Goal: Task Accomplishment & Management: Manage account settings

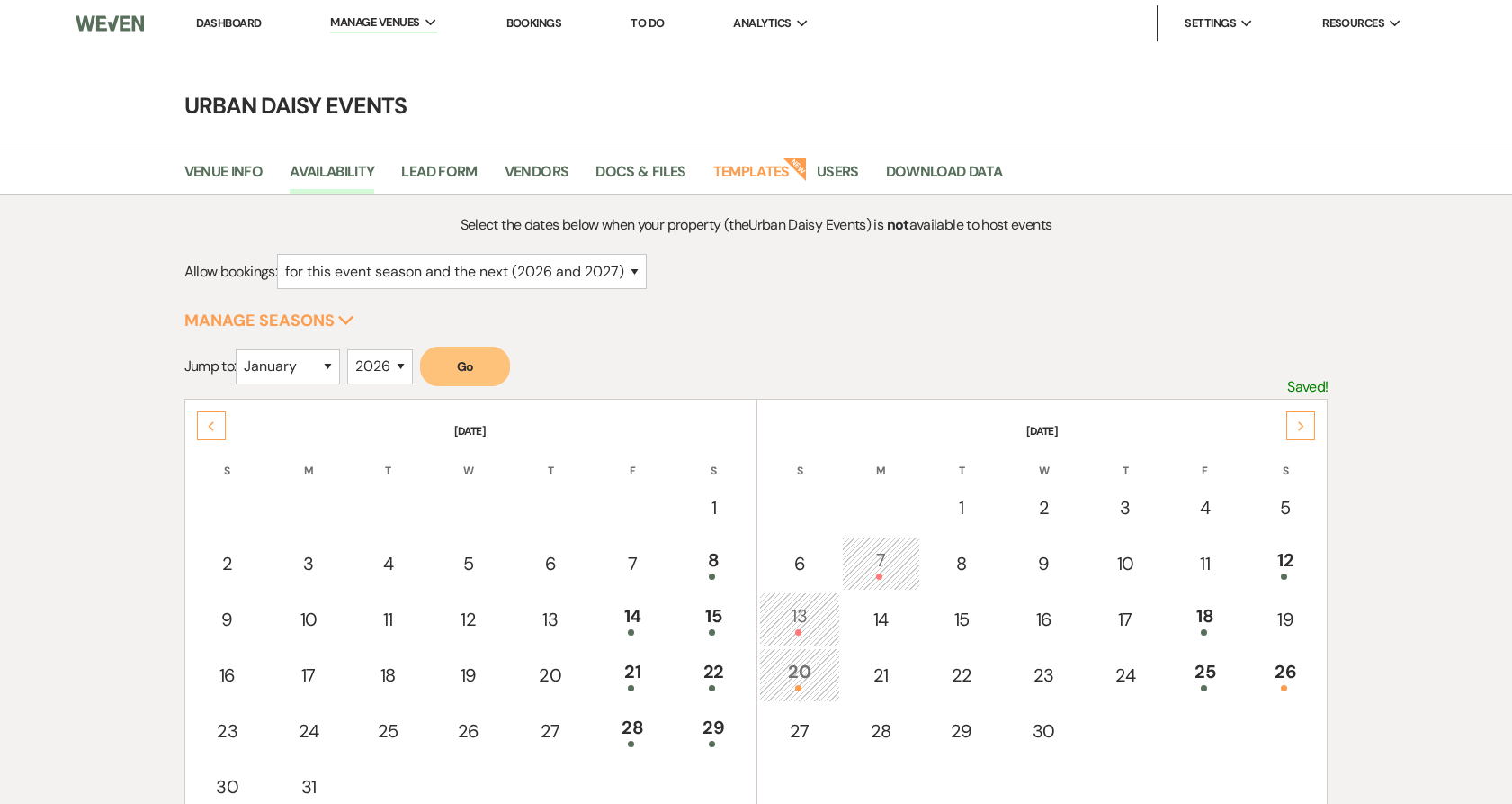
select select "2"
select select "2026"
click at [232, 20] on link "Dashboard" at bounding box center [229, 23] width 65 height 15
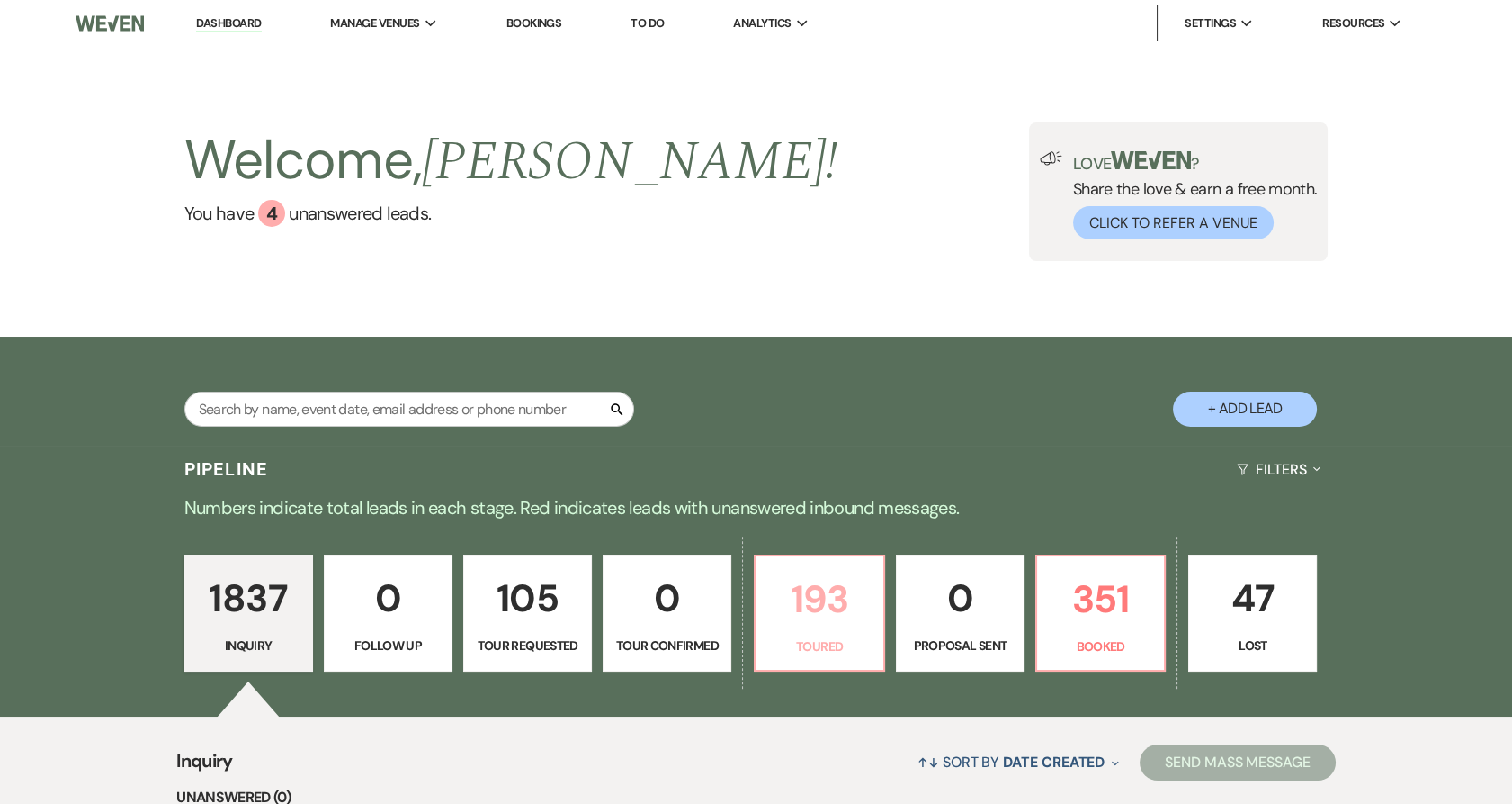
click at [834, 597] on p "193" at bounding box center [819, 598] width 105 height 60
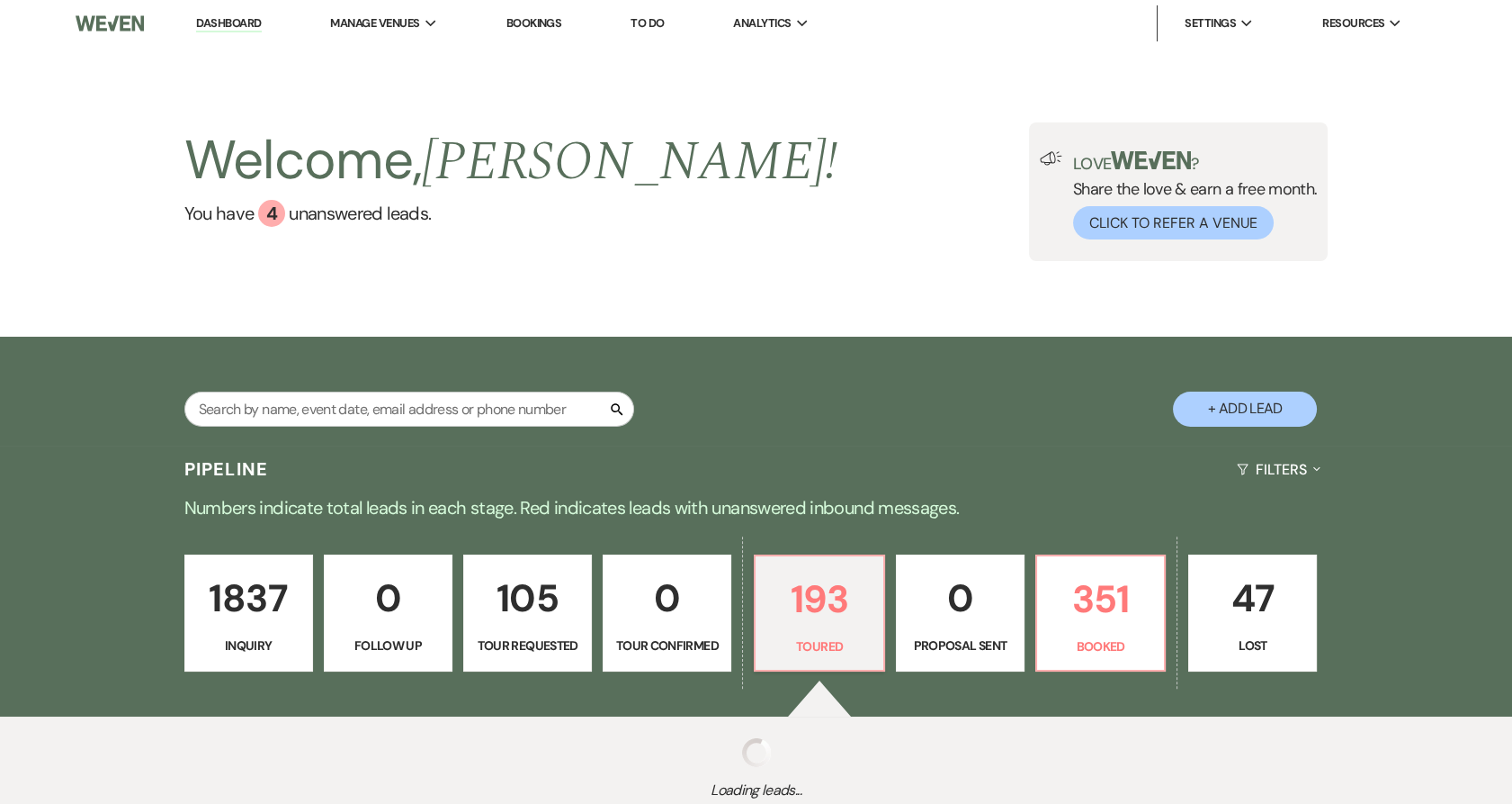
select select "5"
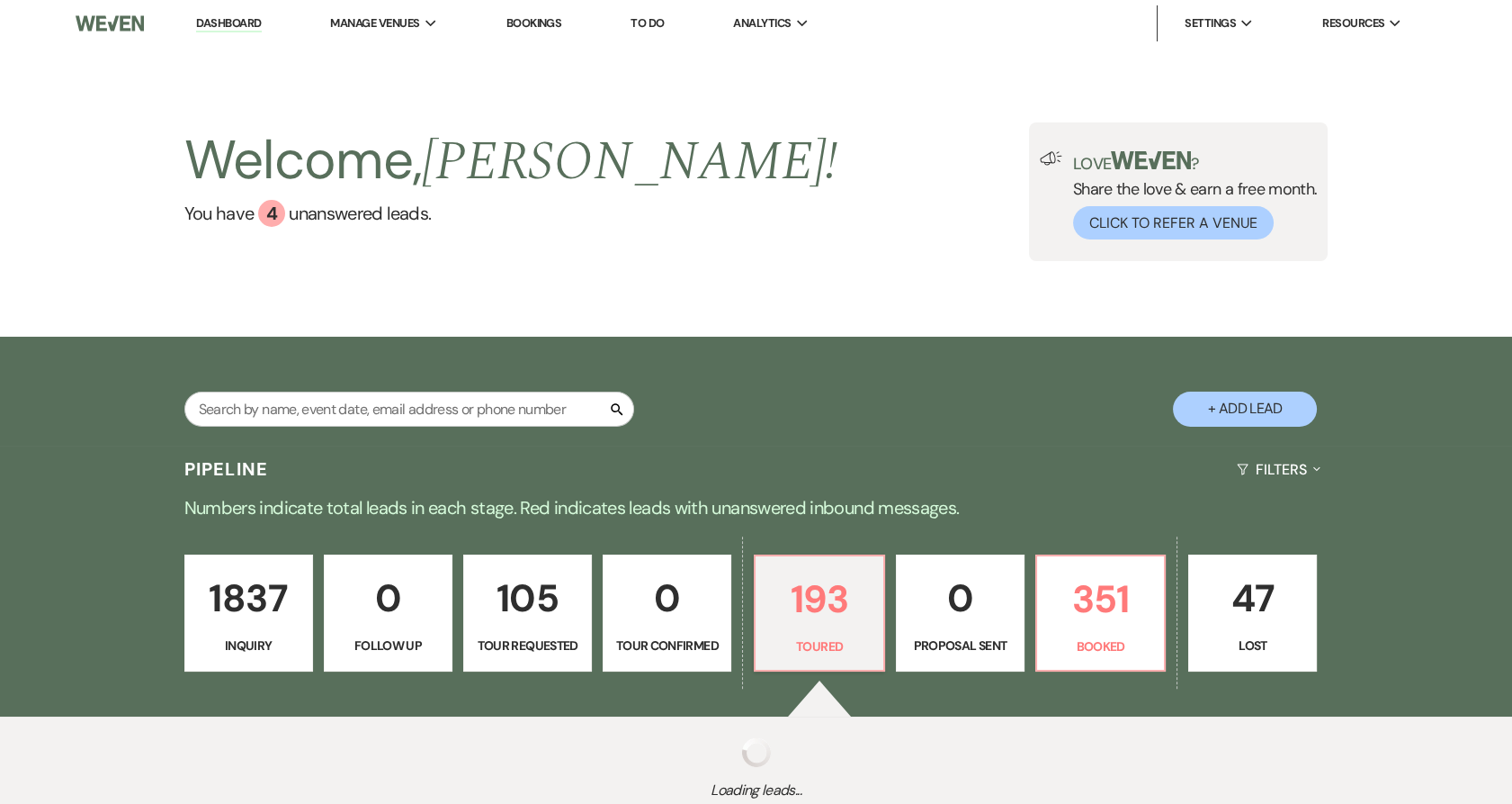
select select "5"
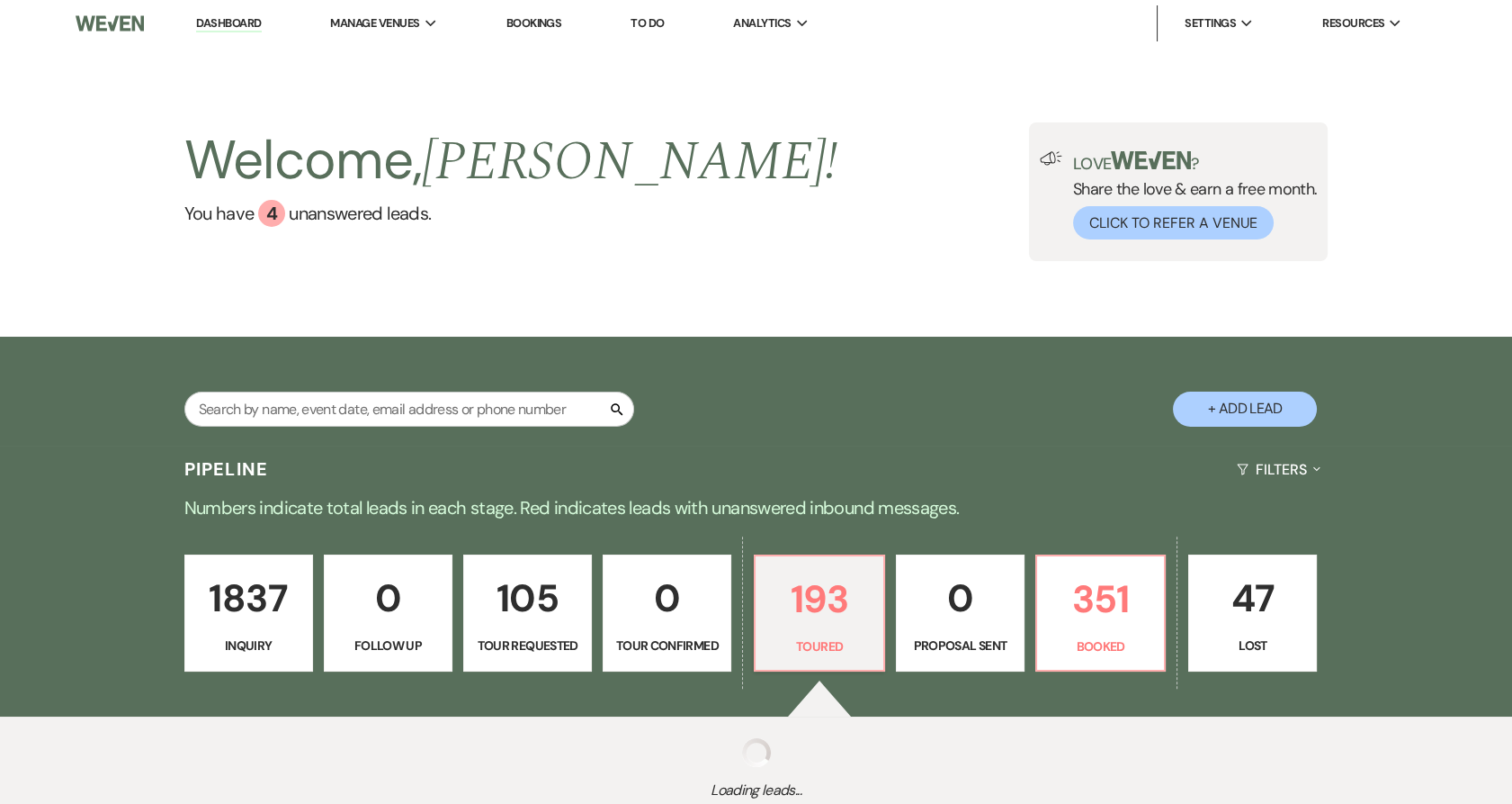
select select "5"
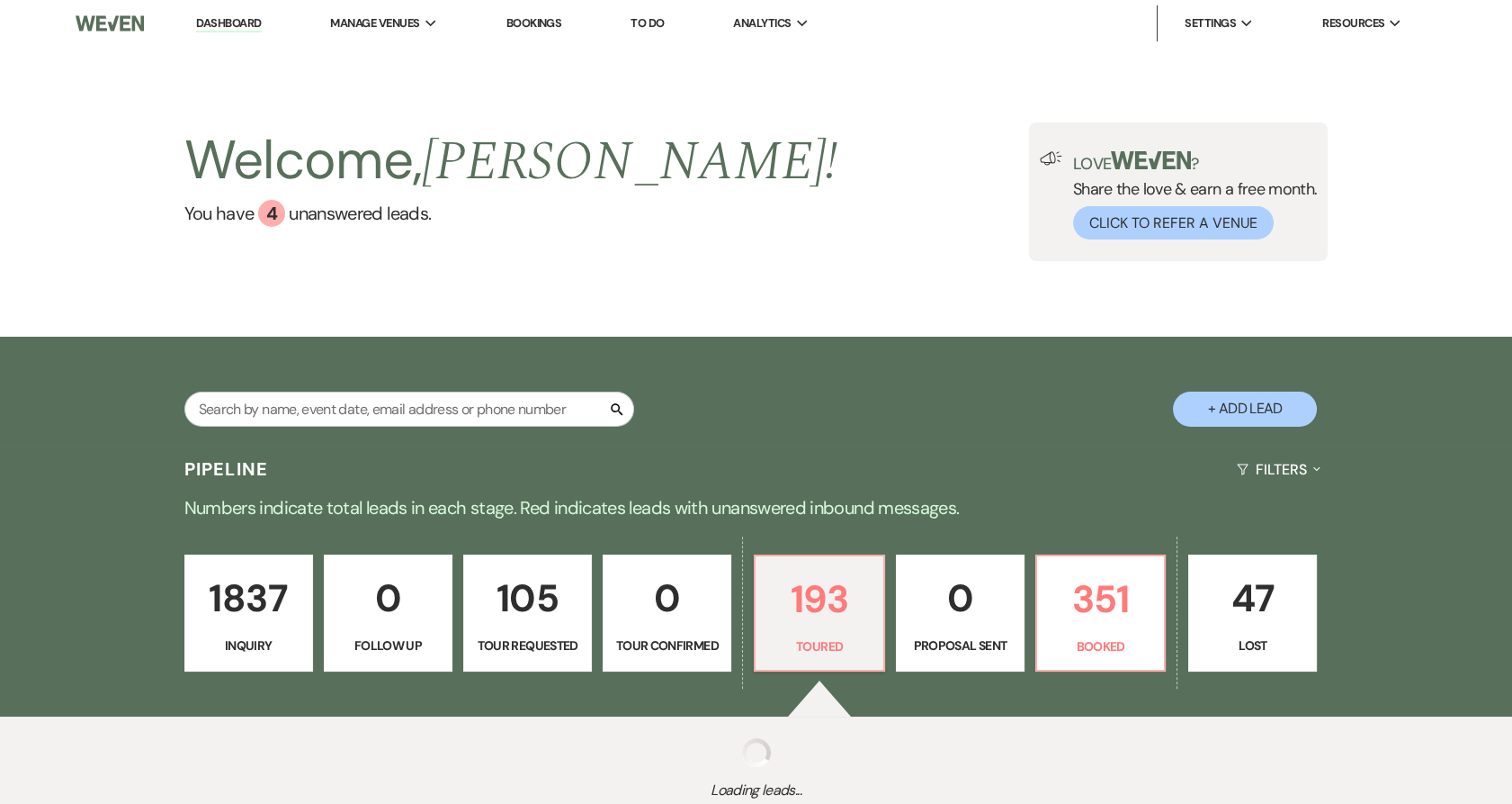
select select "5"
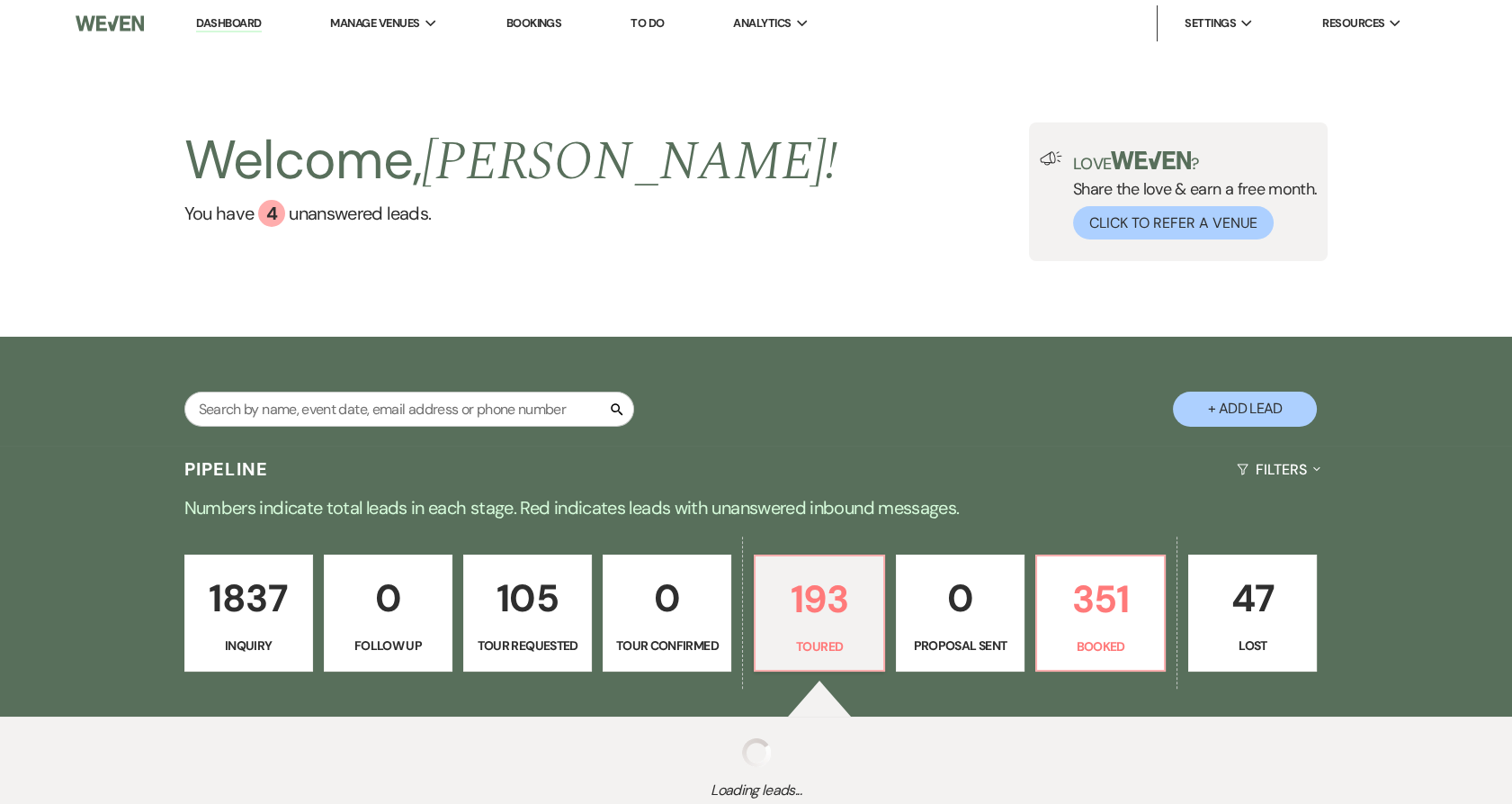
select select "5"
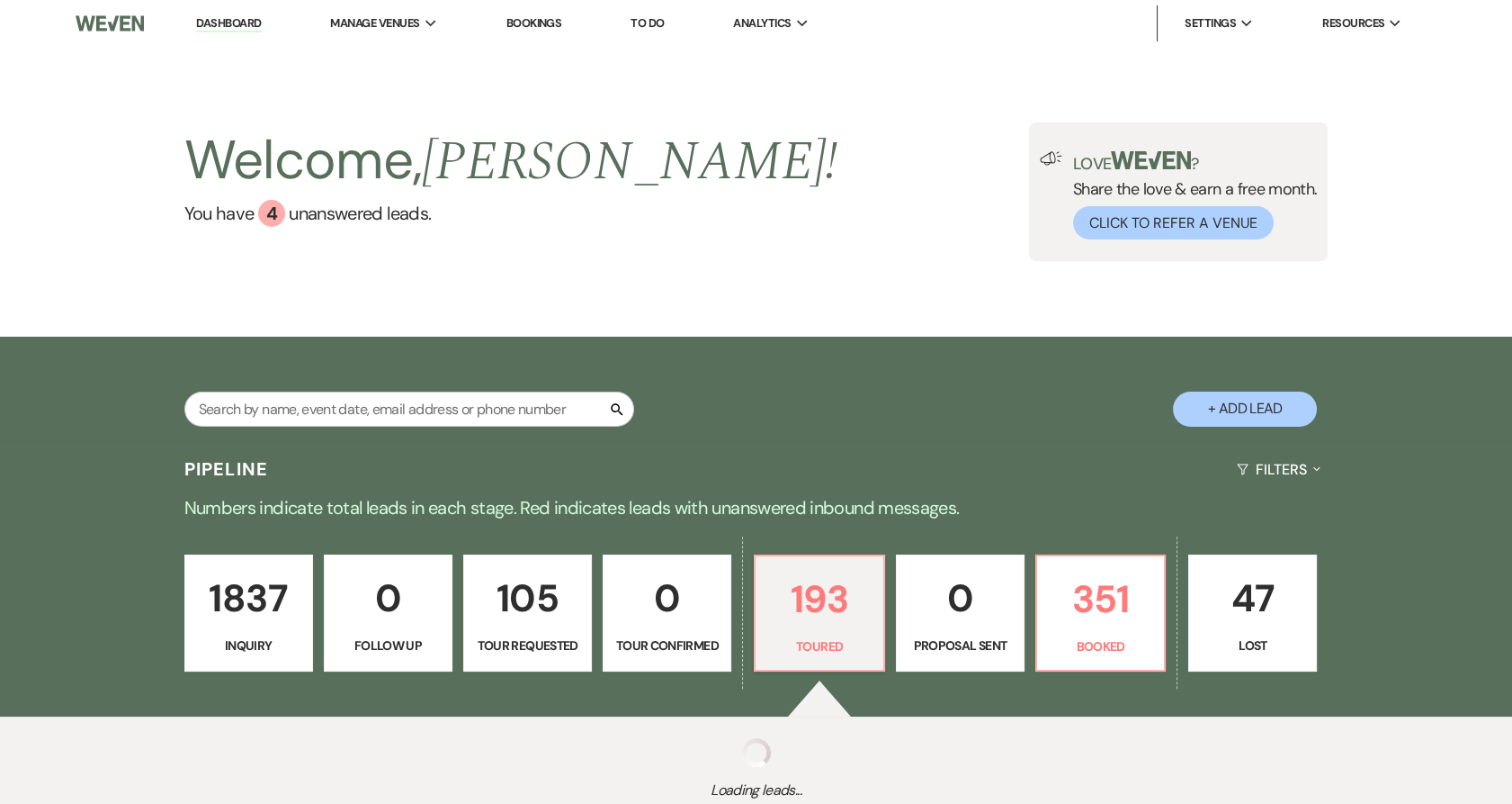
select select "5"
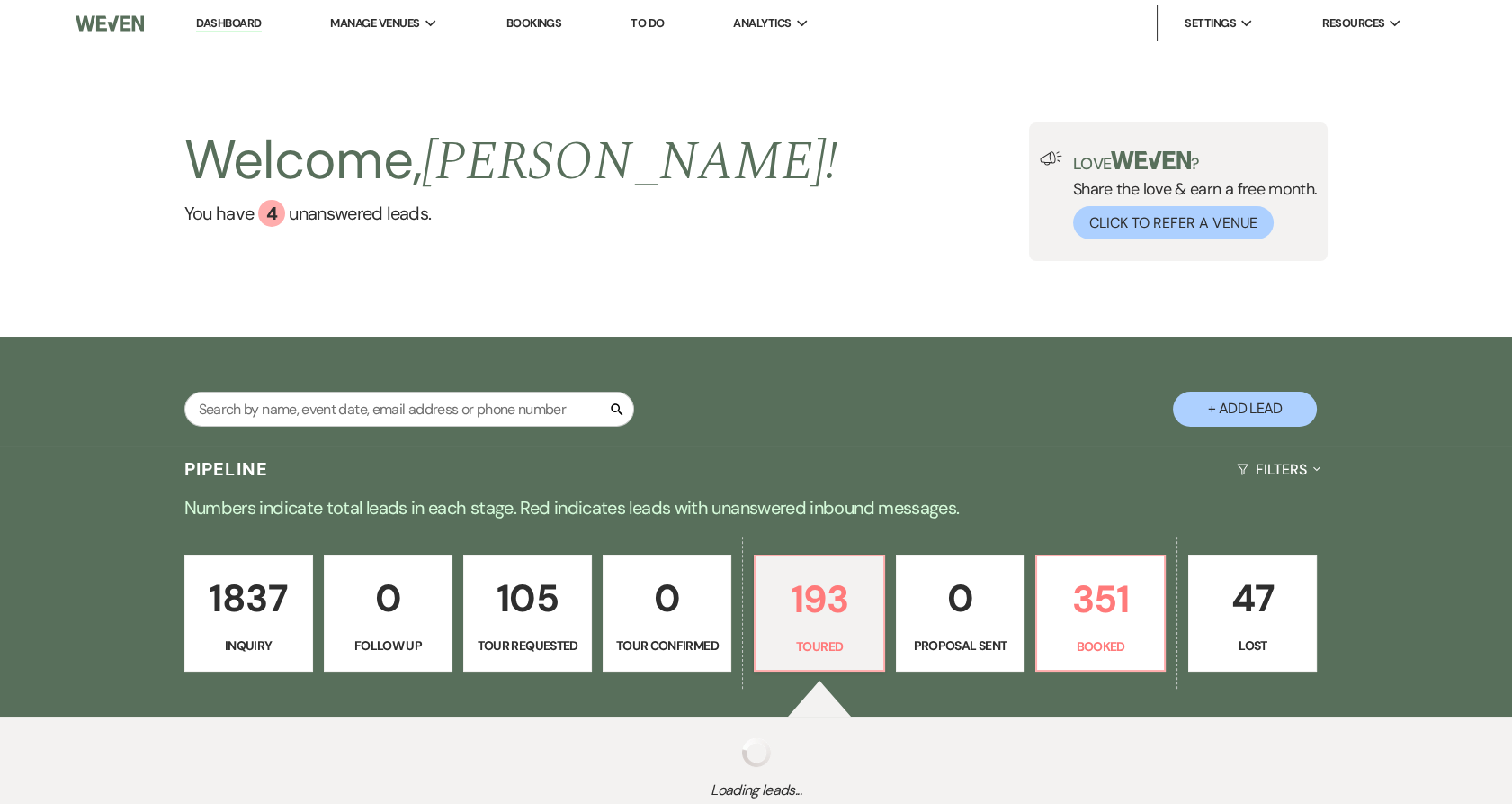
select select "5"
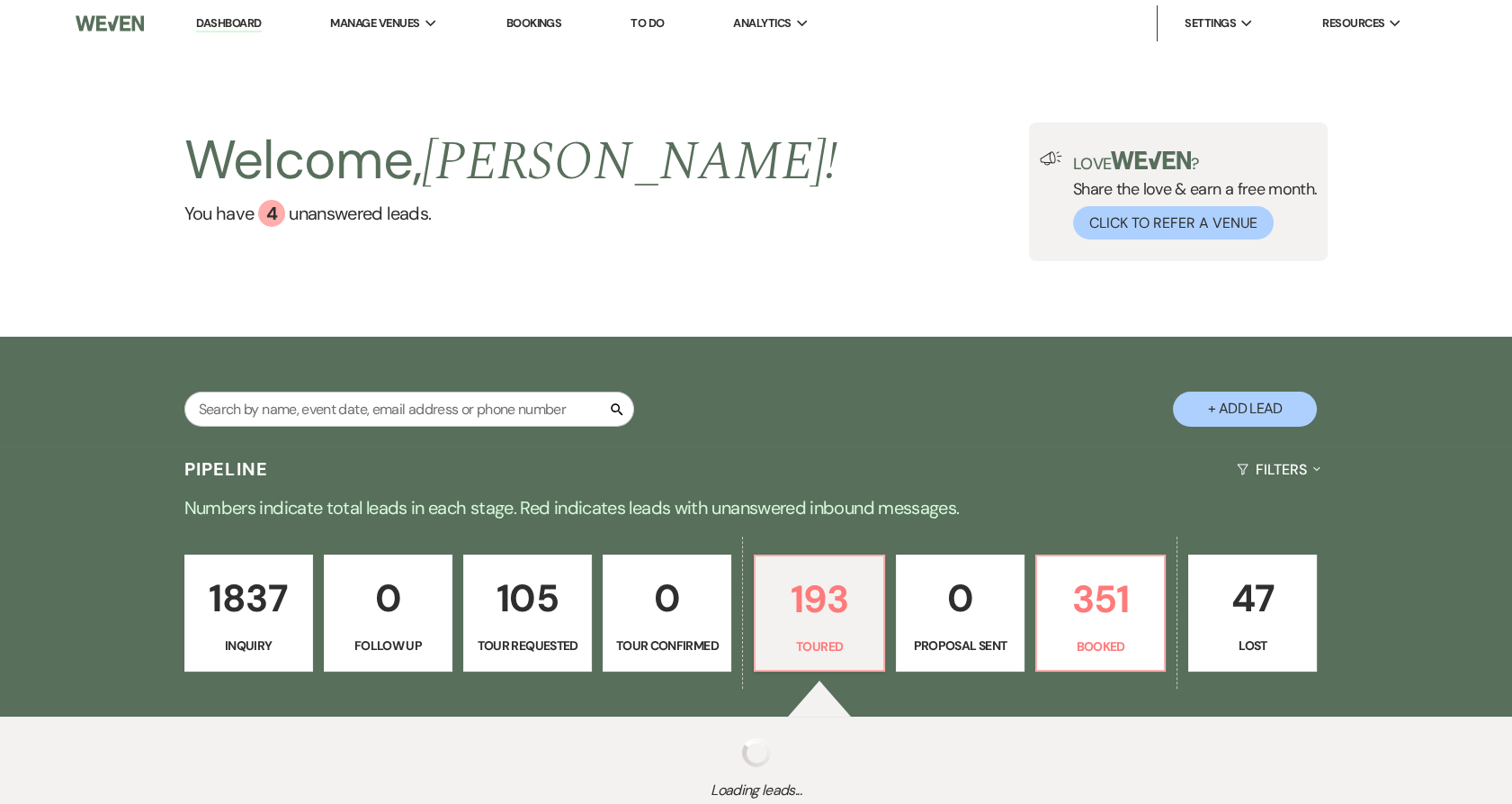
select select "5"
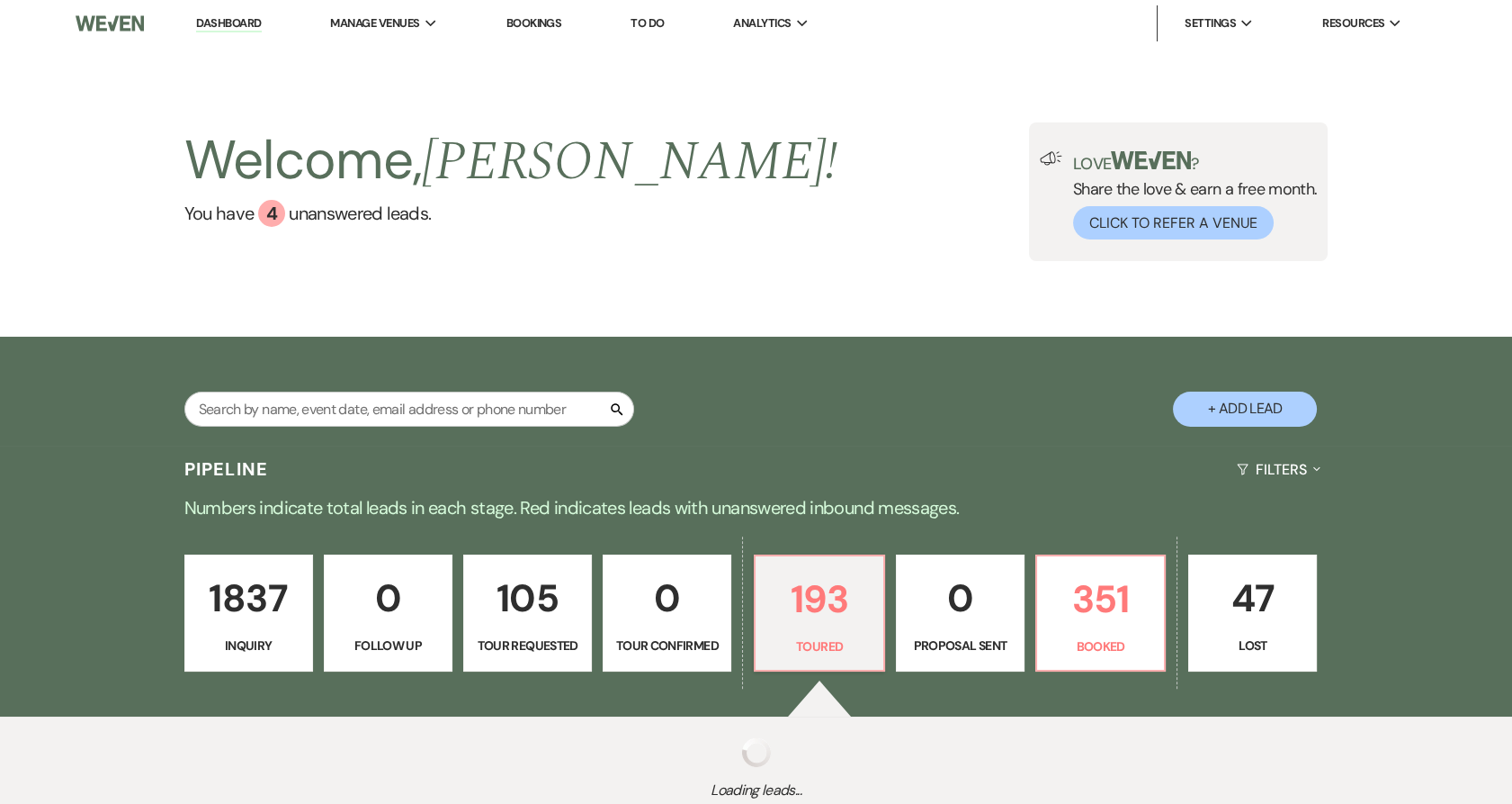
select select "5"
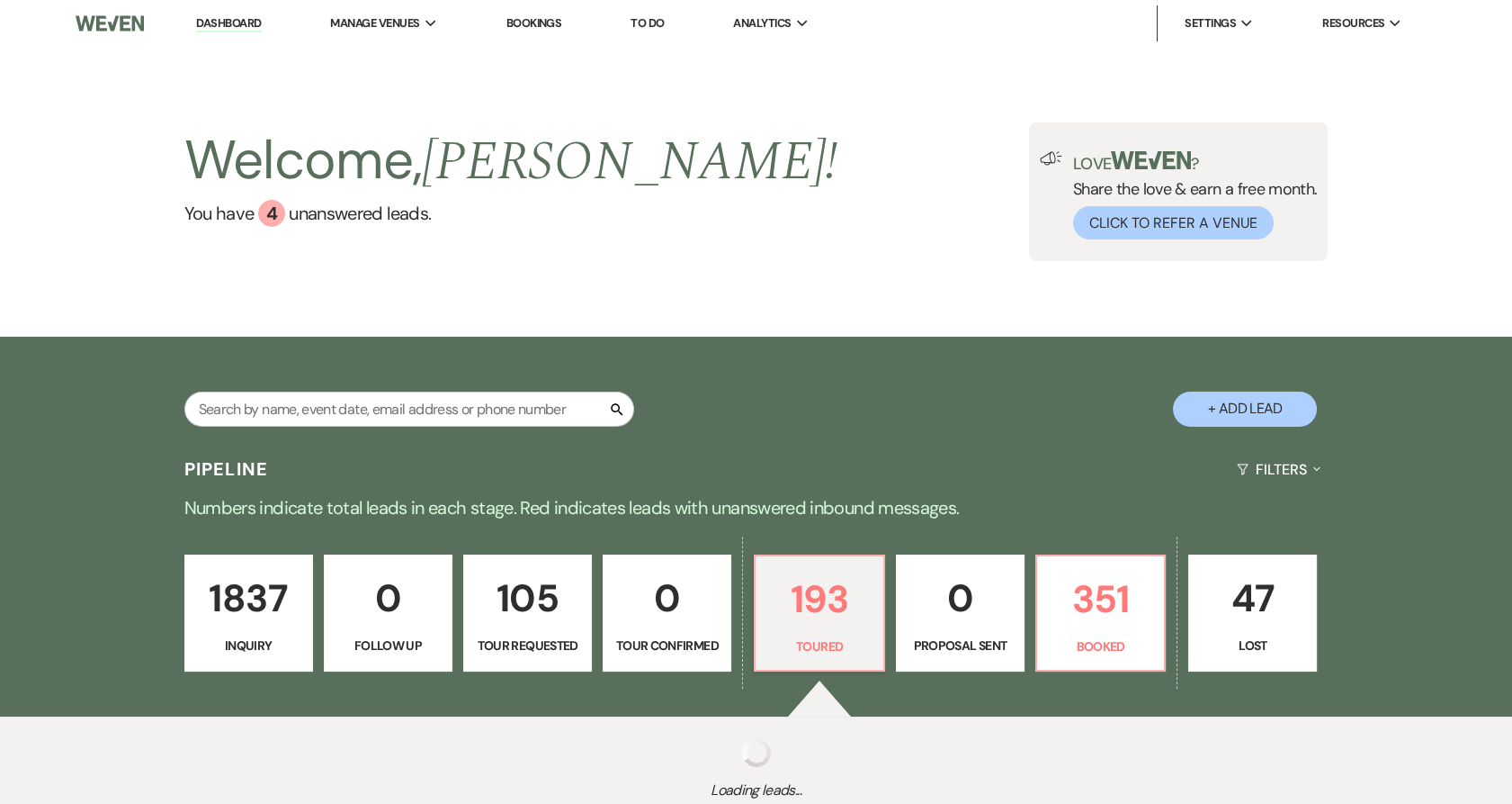
select select "5"
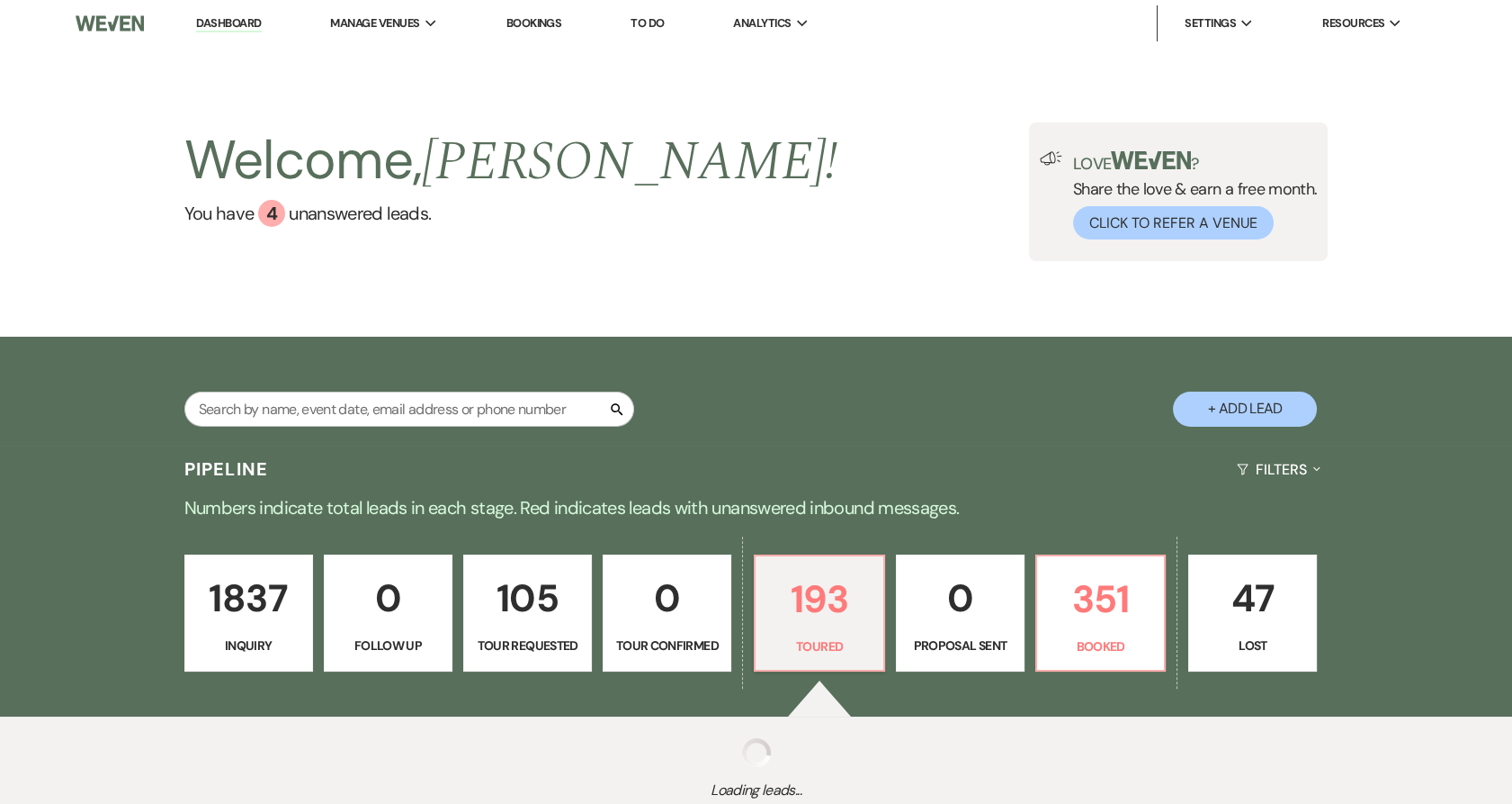
select select "5"
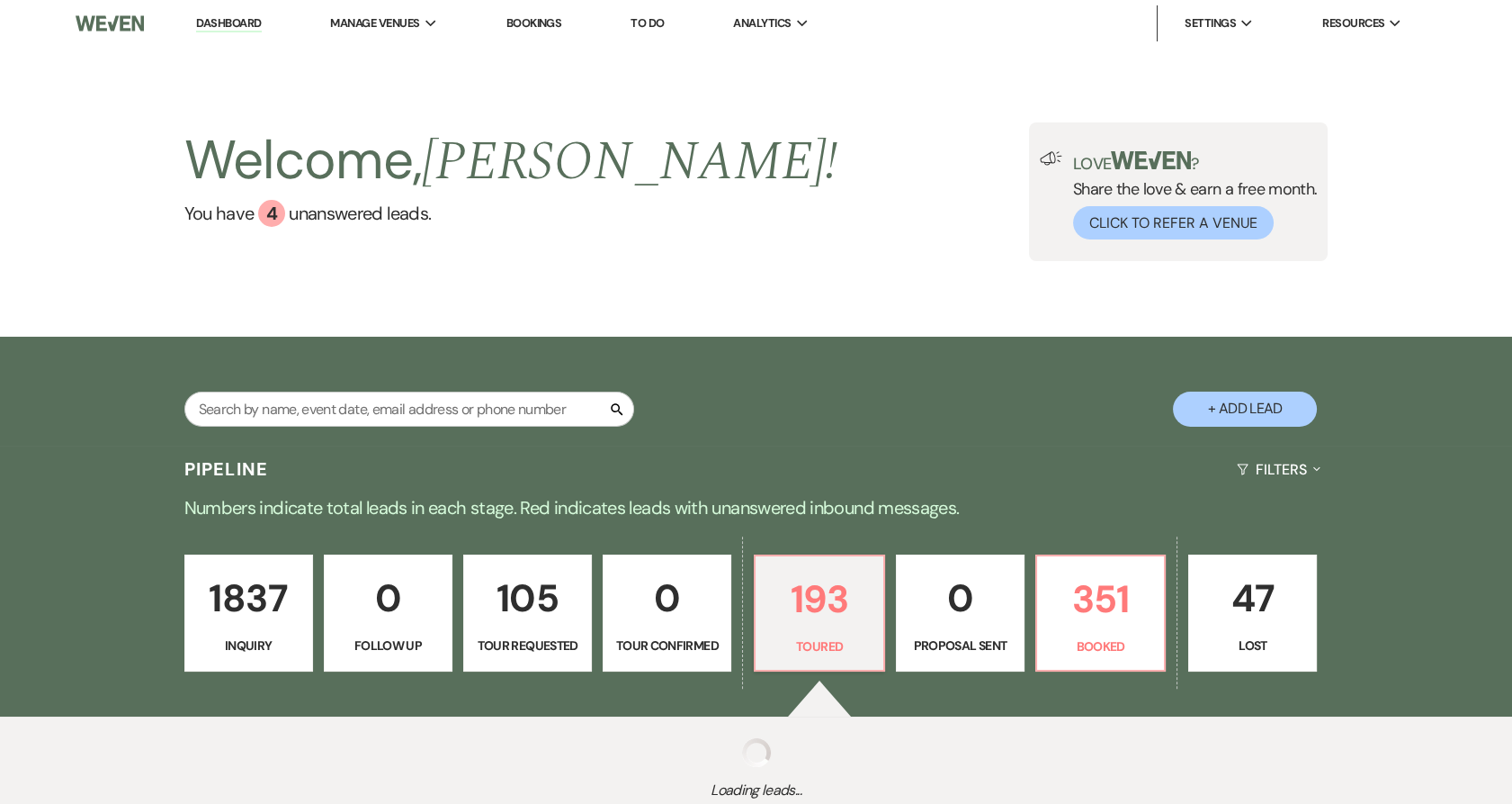
select select "5"
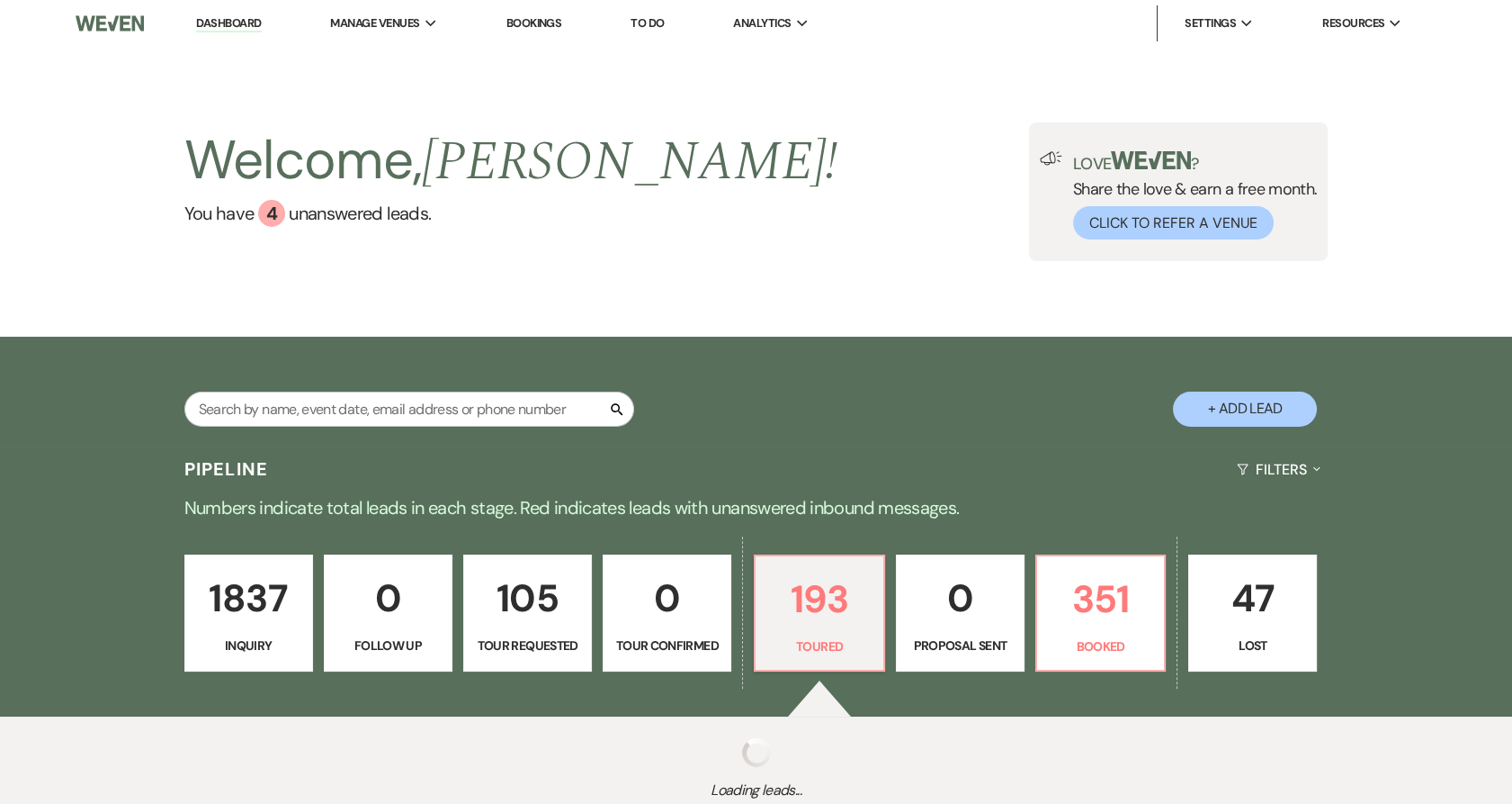
select select "5"
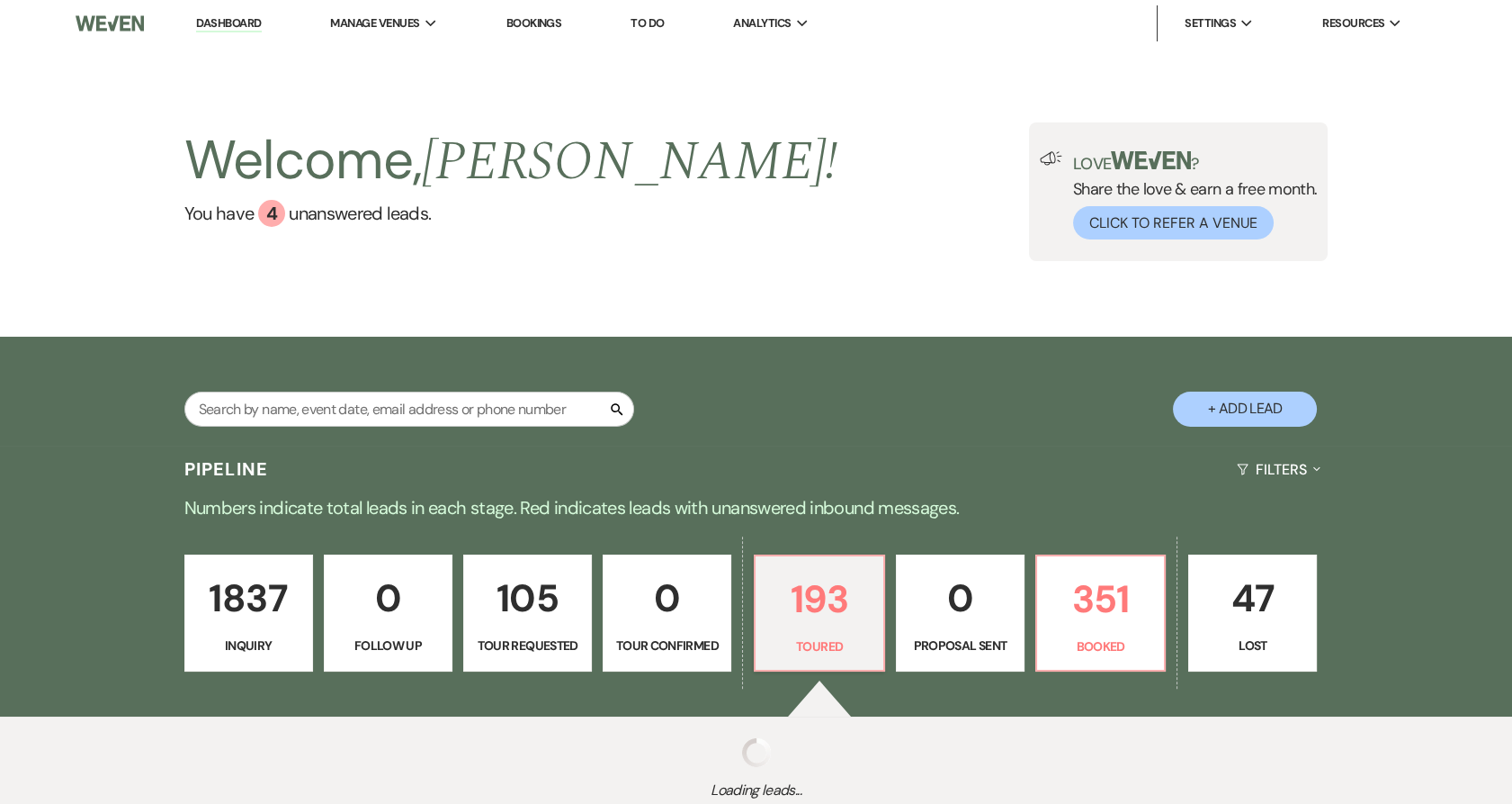
select select "5"
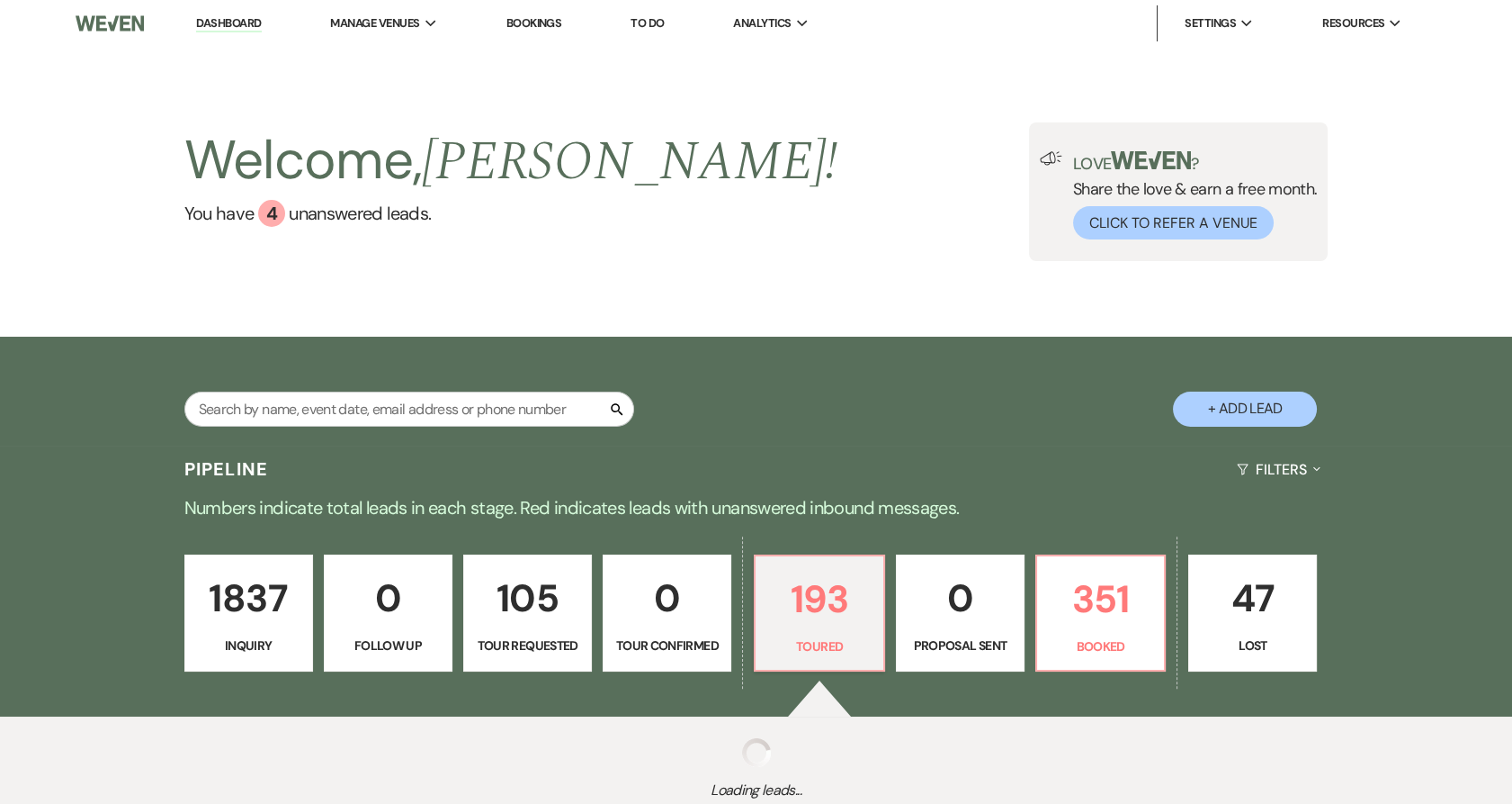
select select "5"
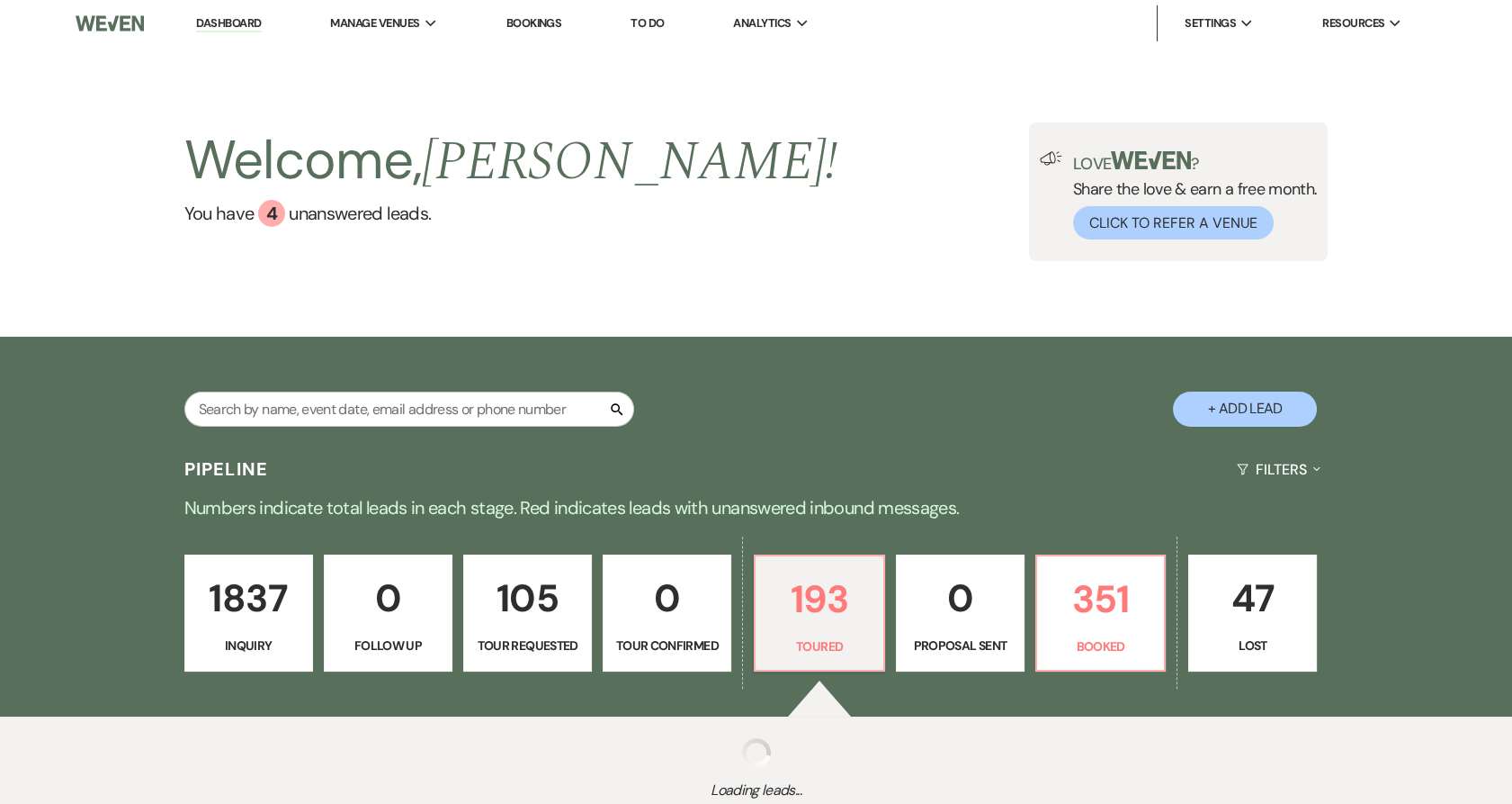
select select "5"
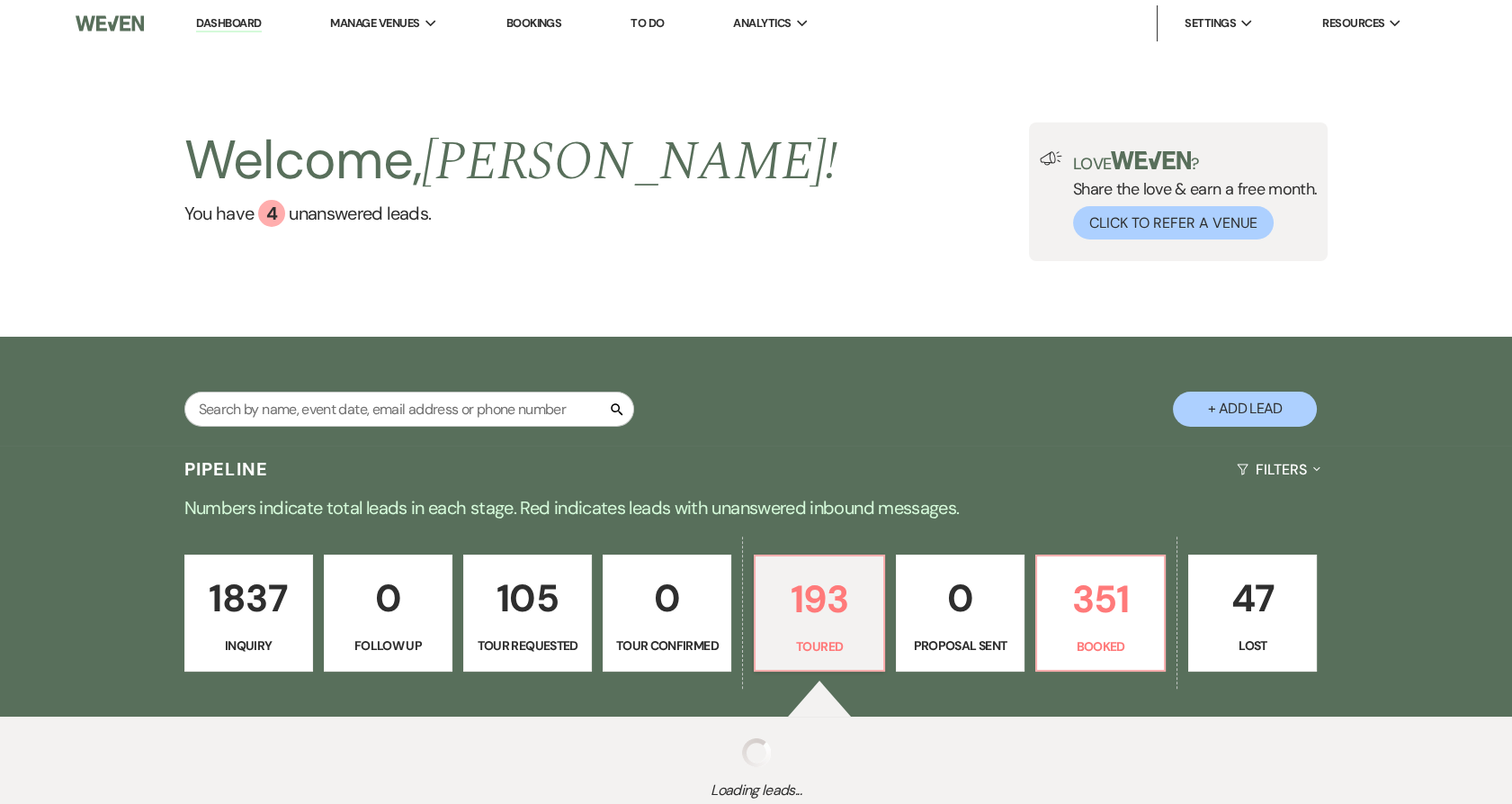
select select "5"
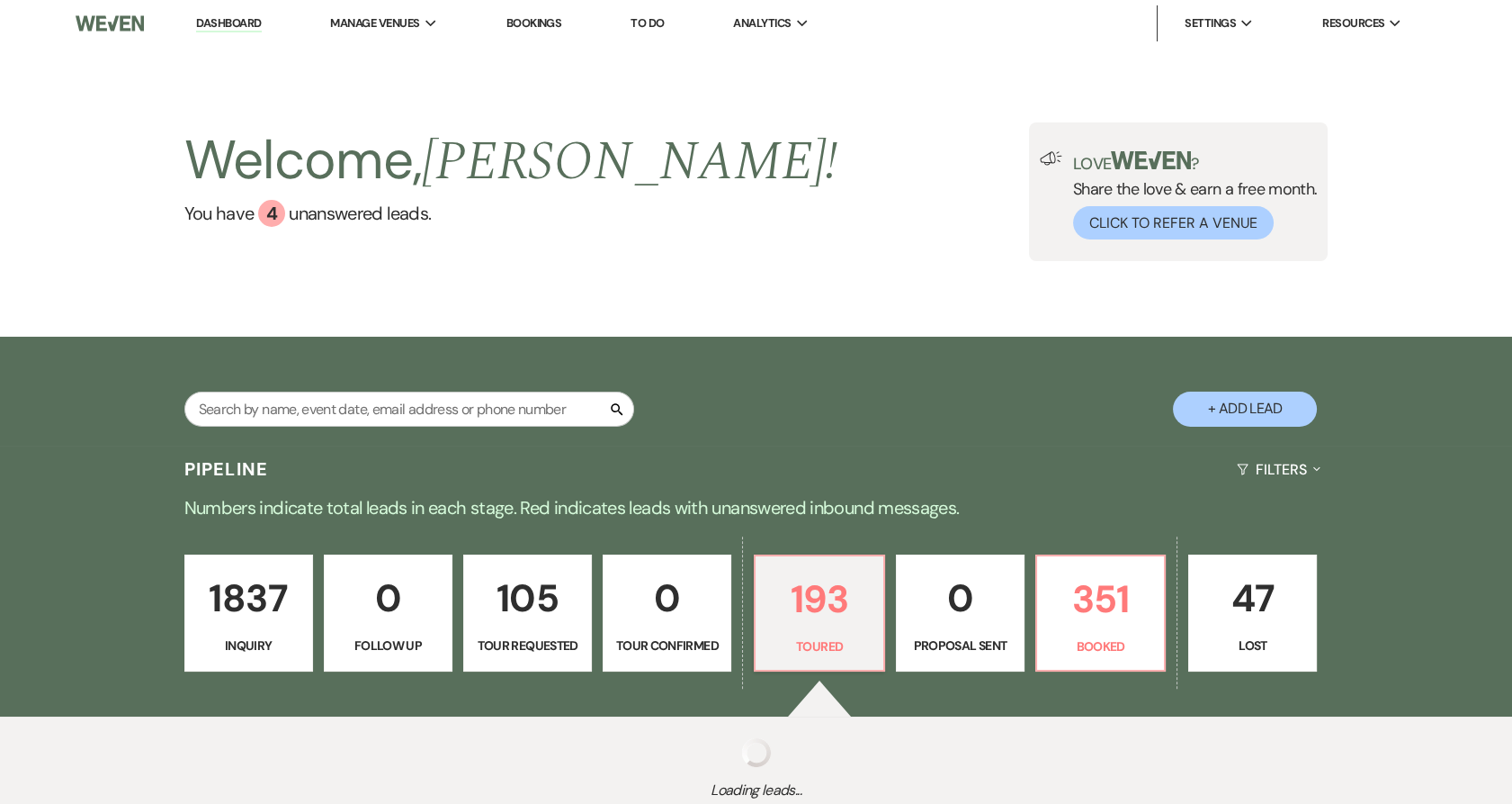
select select "5"
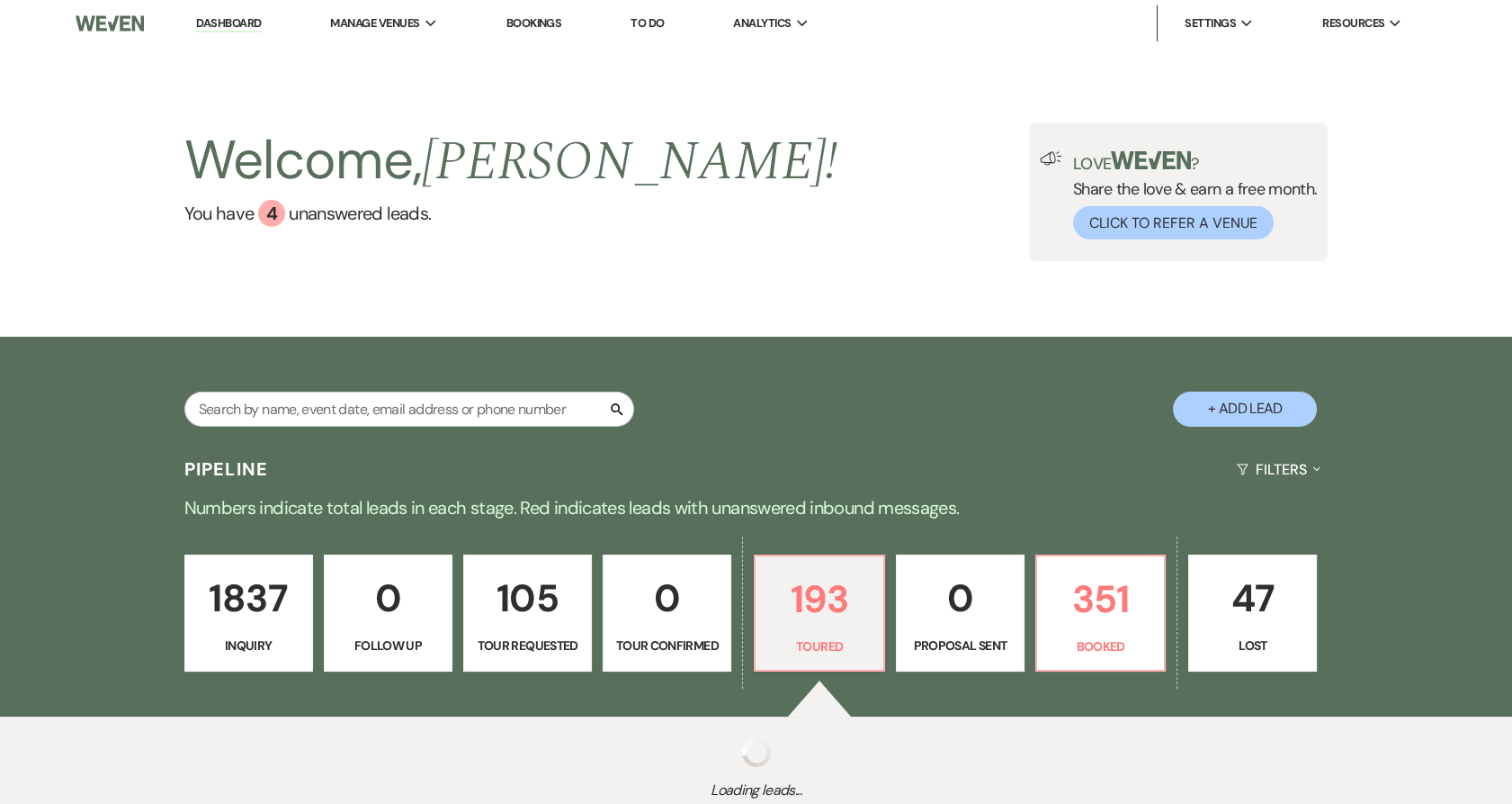
select select "5"
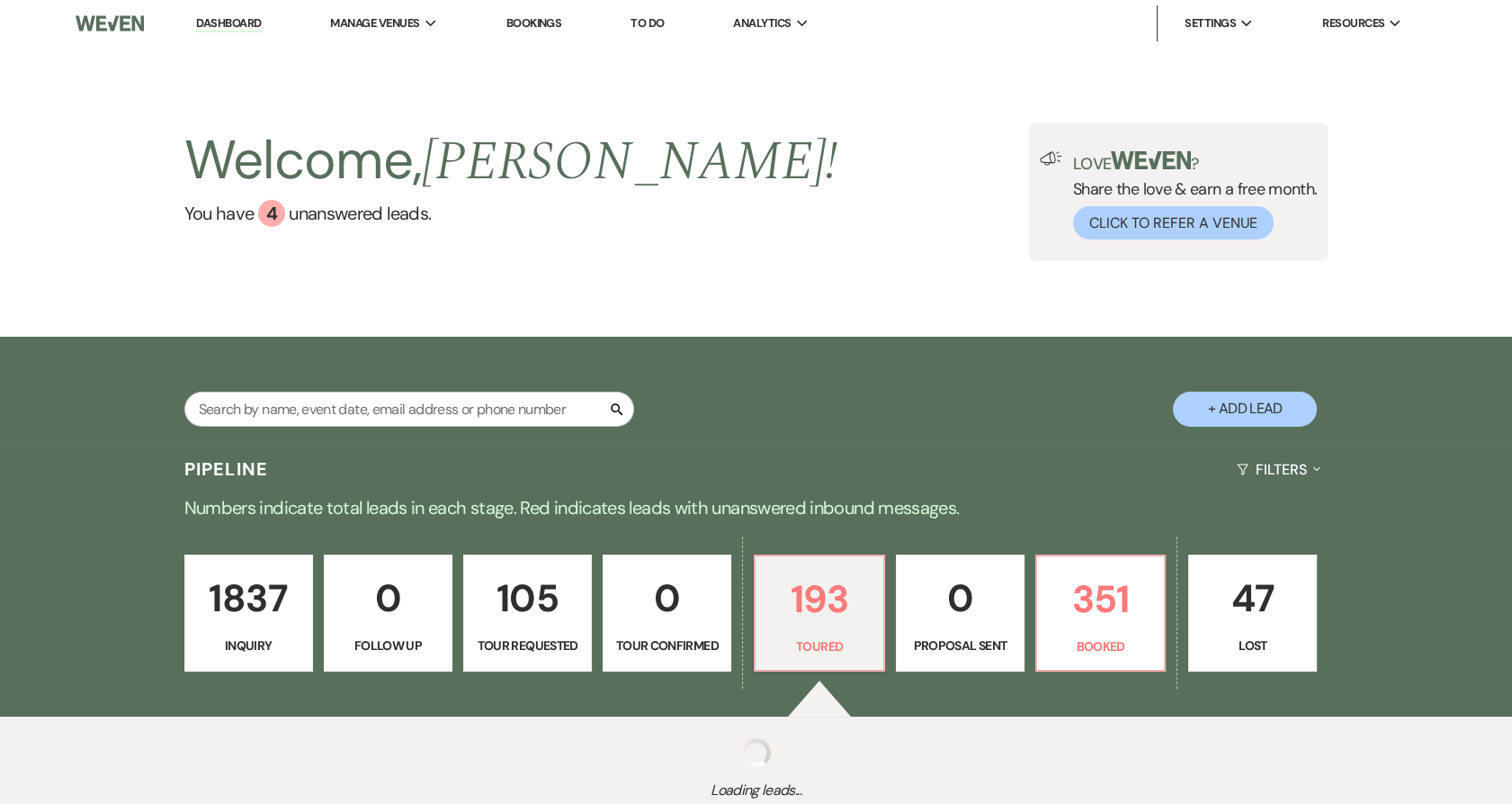
select select "5"
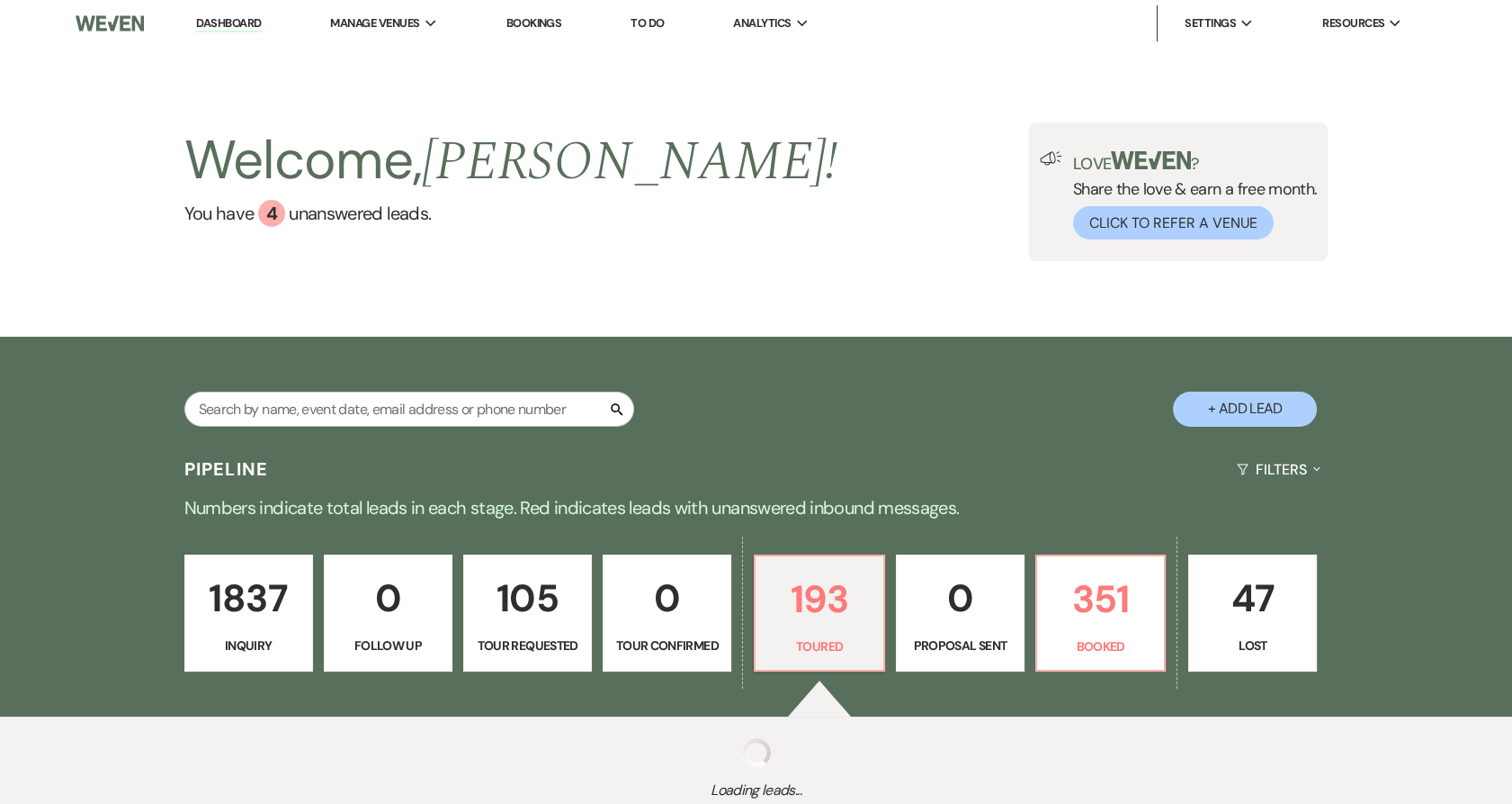
select select "5"
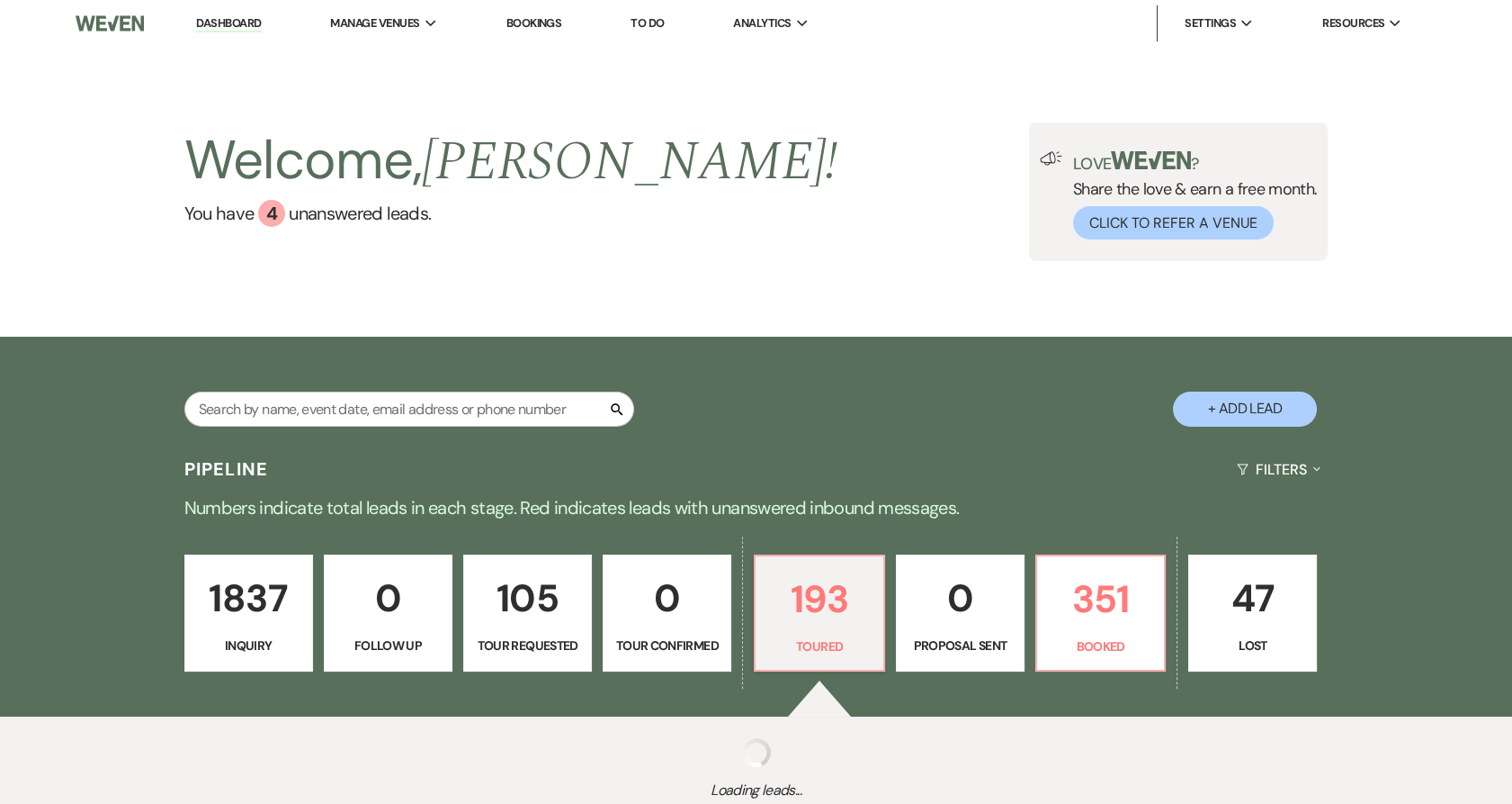
select select "5"
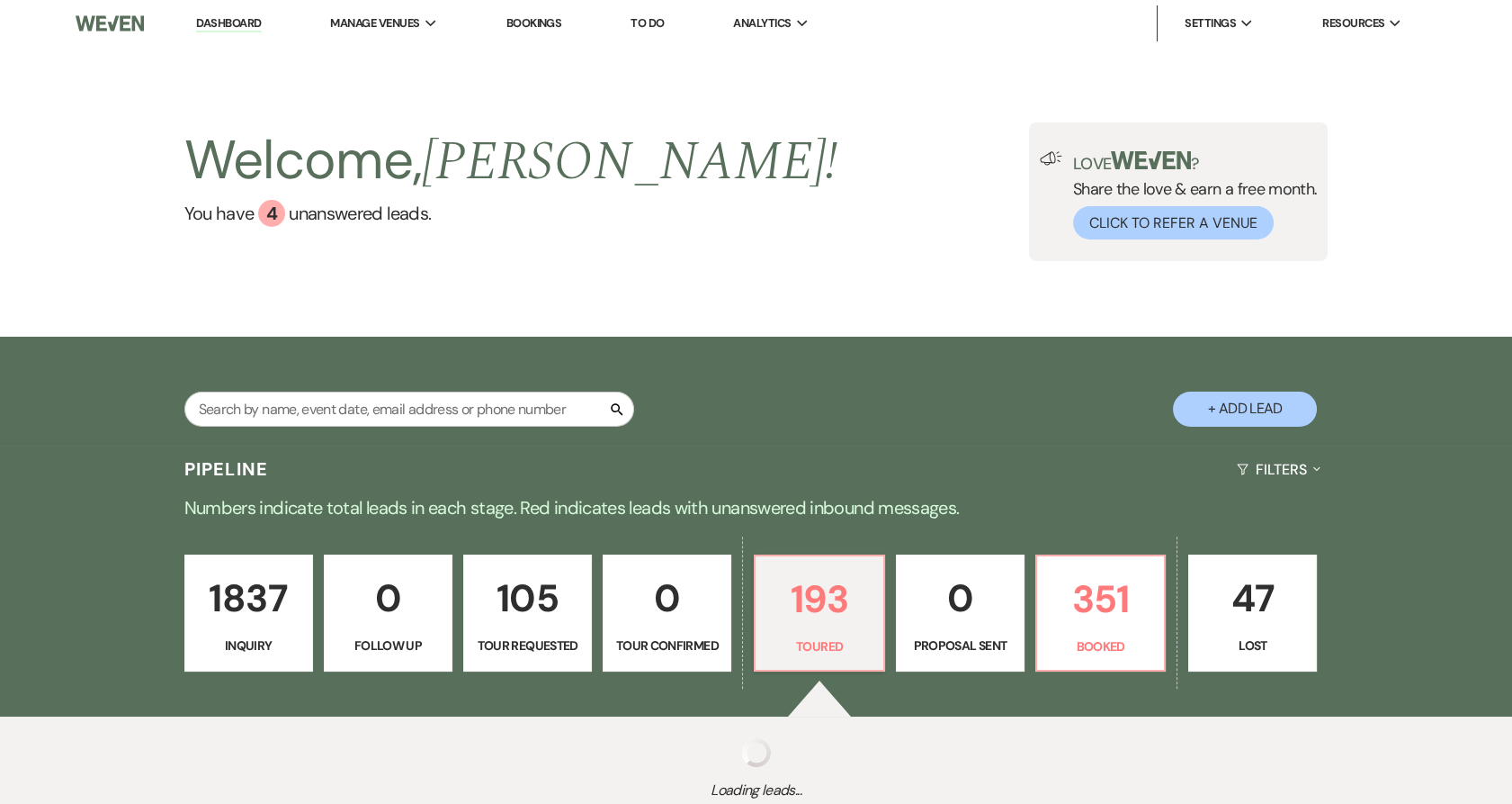
select select "5"
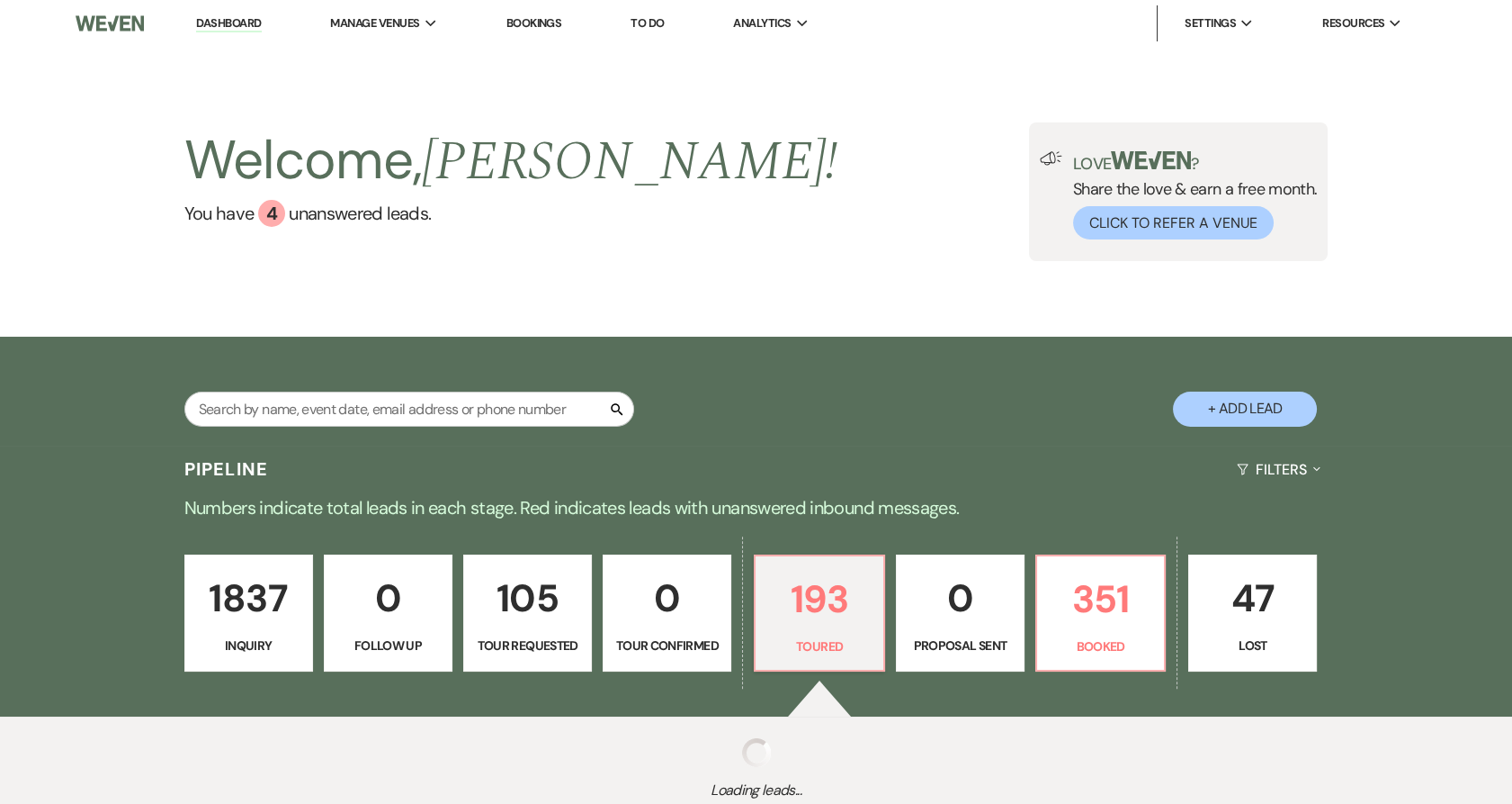
select select "5"
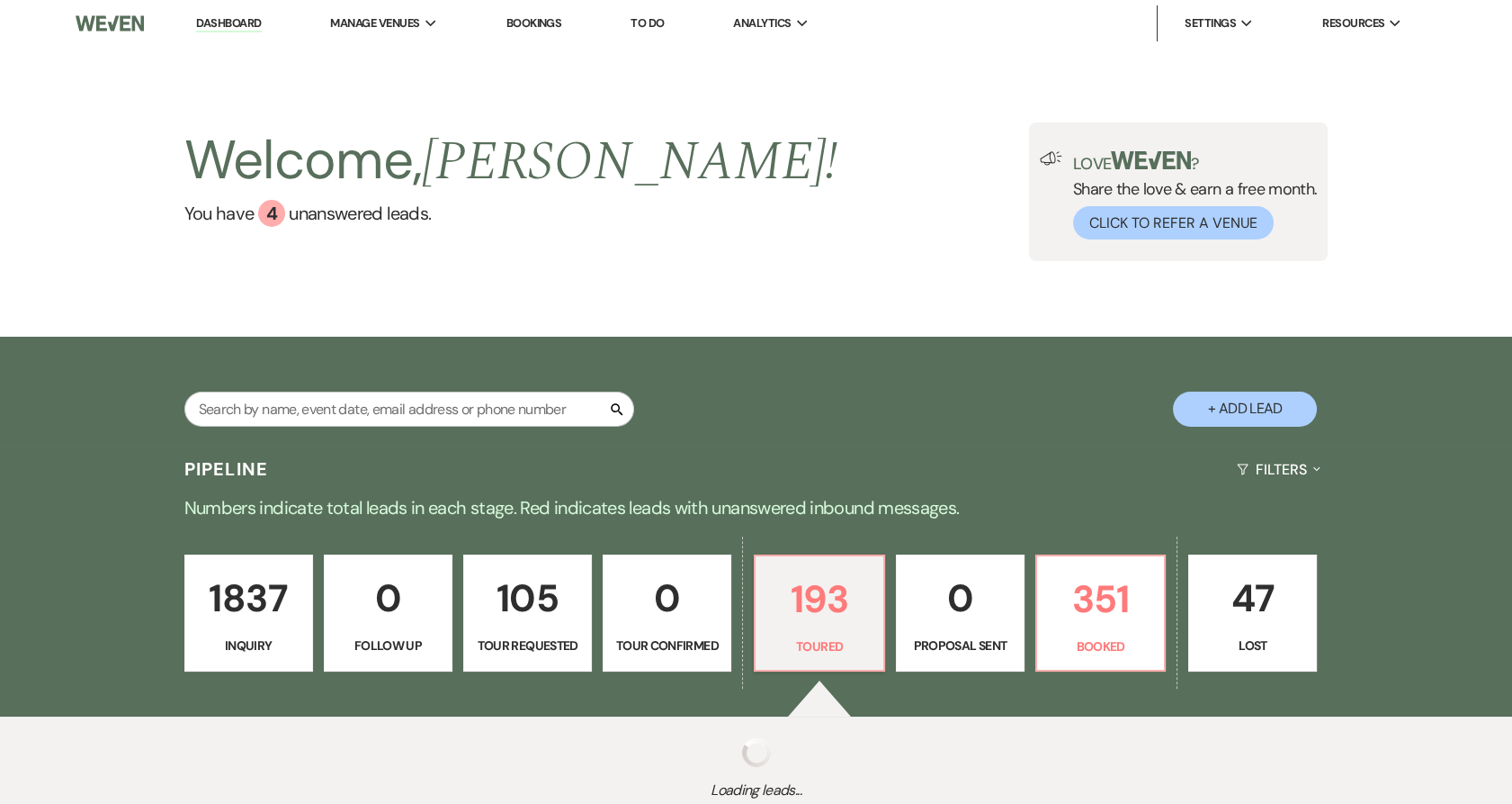
select select "5"
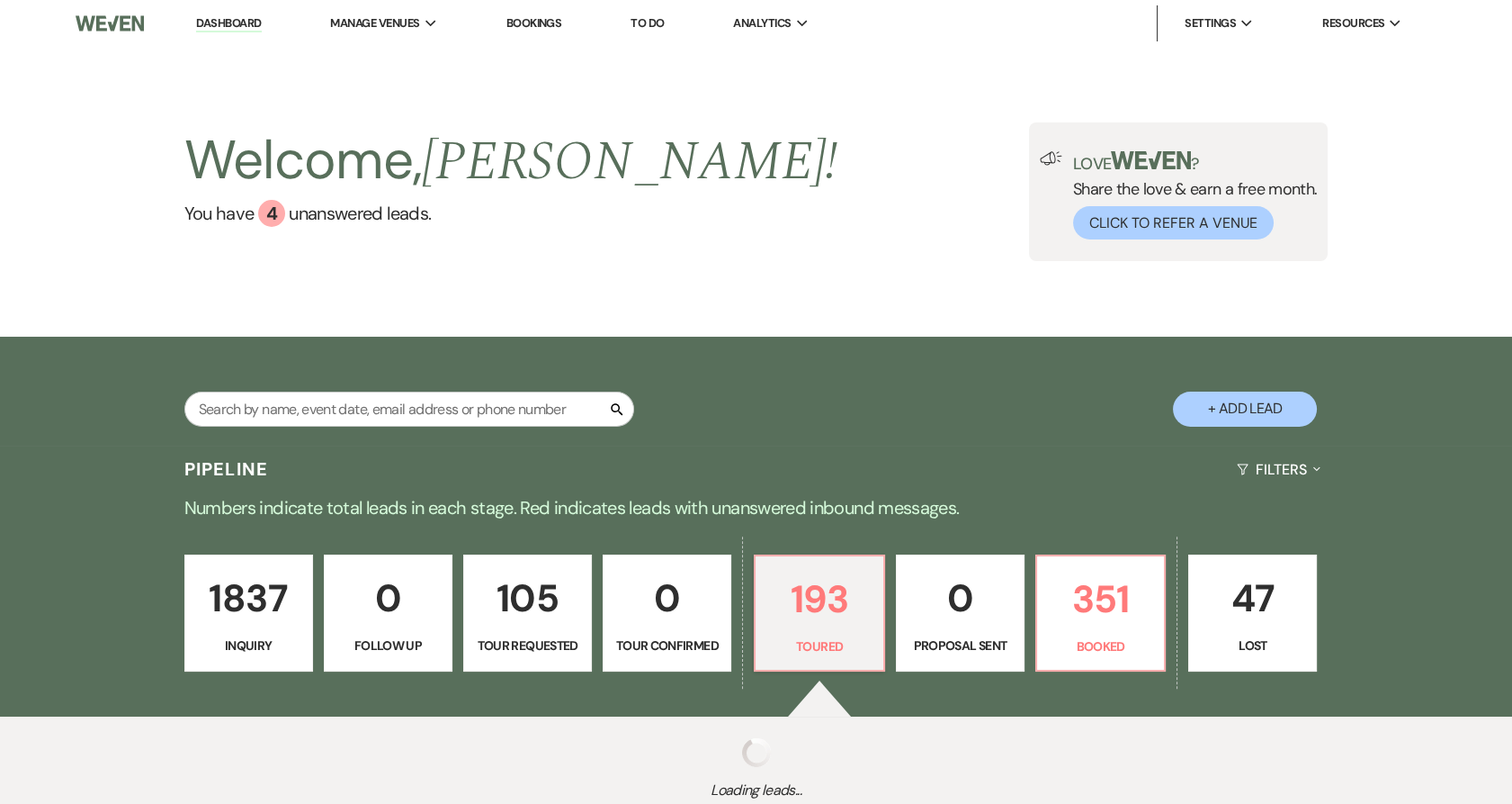
select select "5"
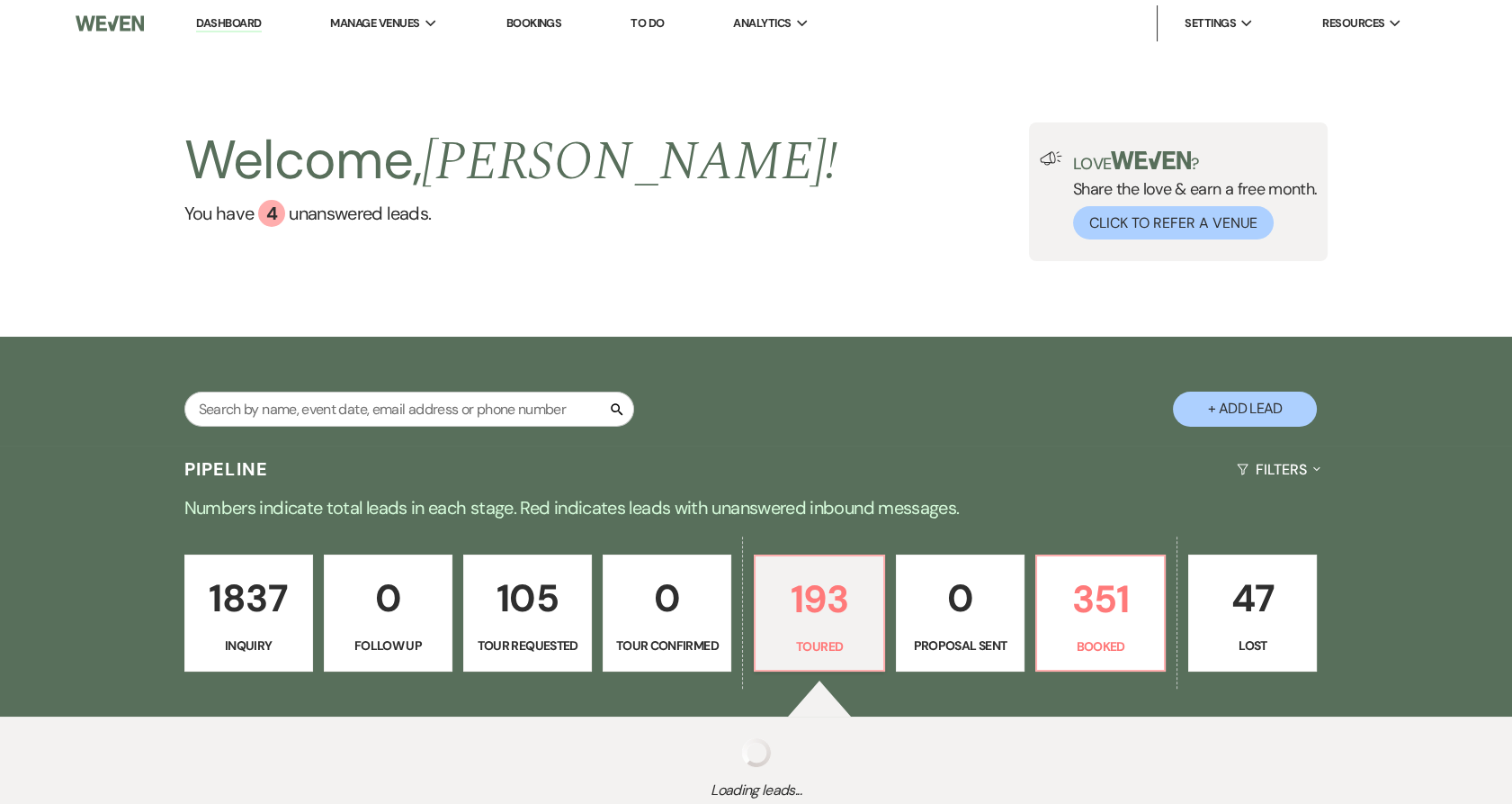
select select "5"
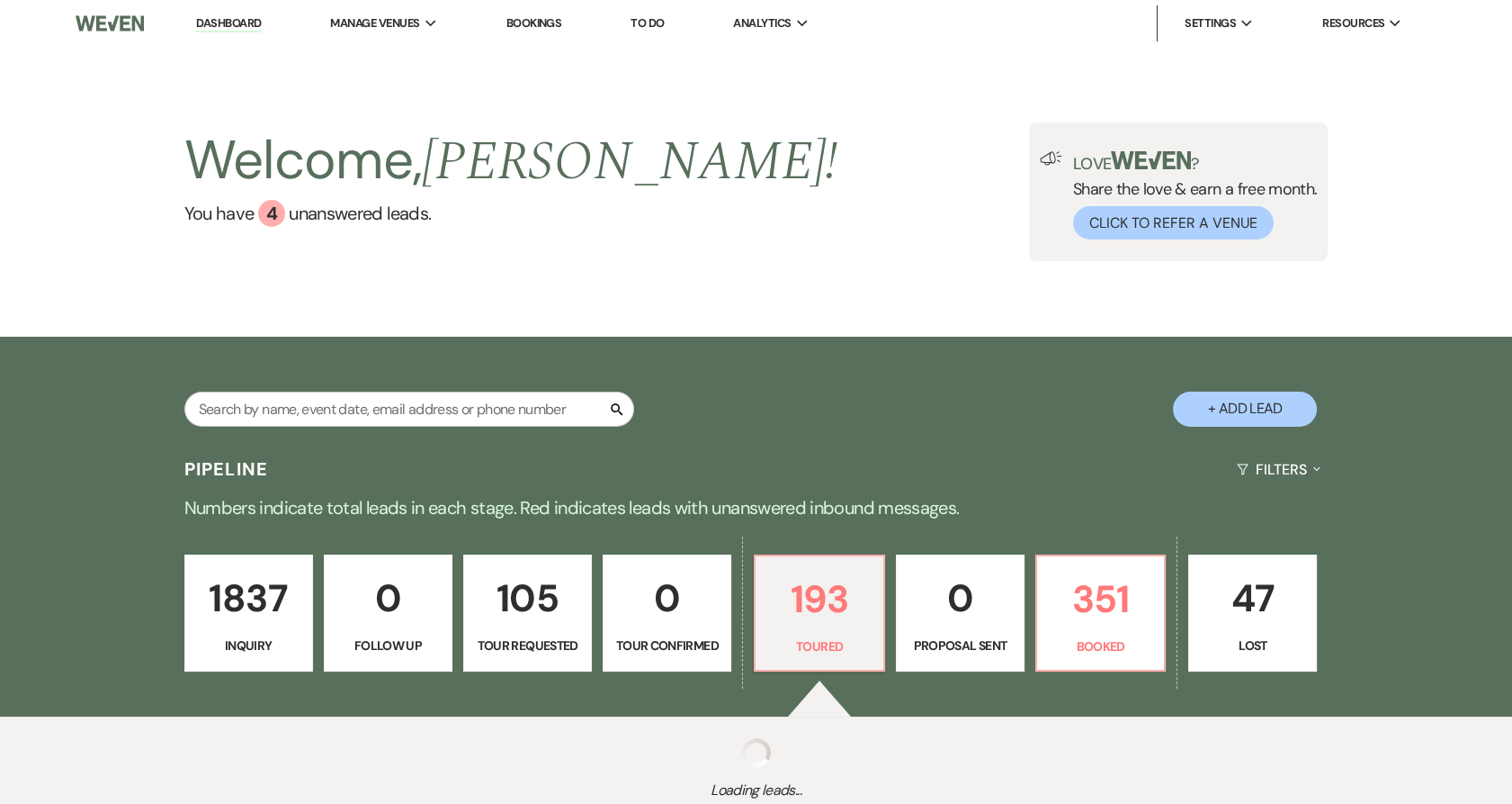
select select "5"
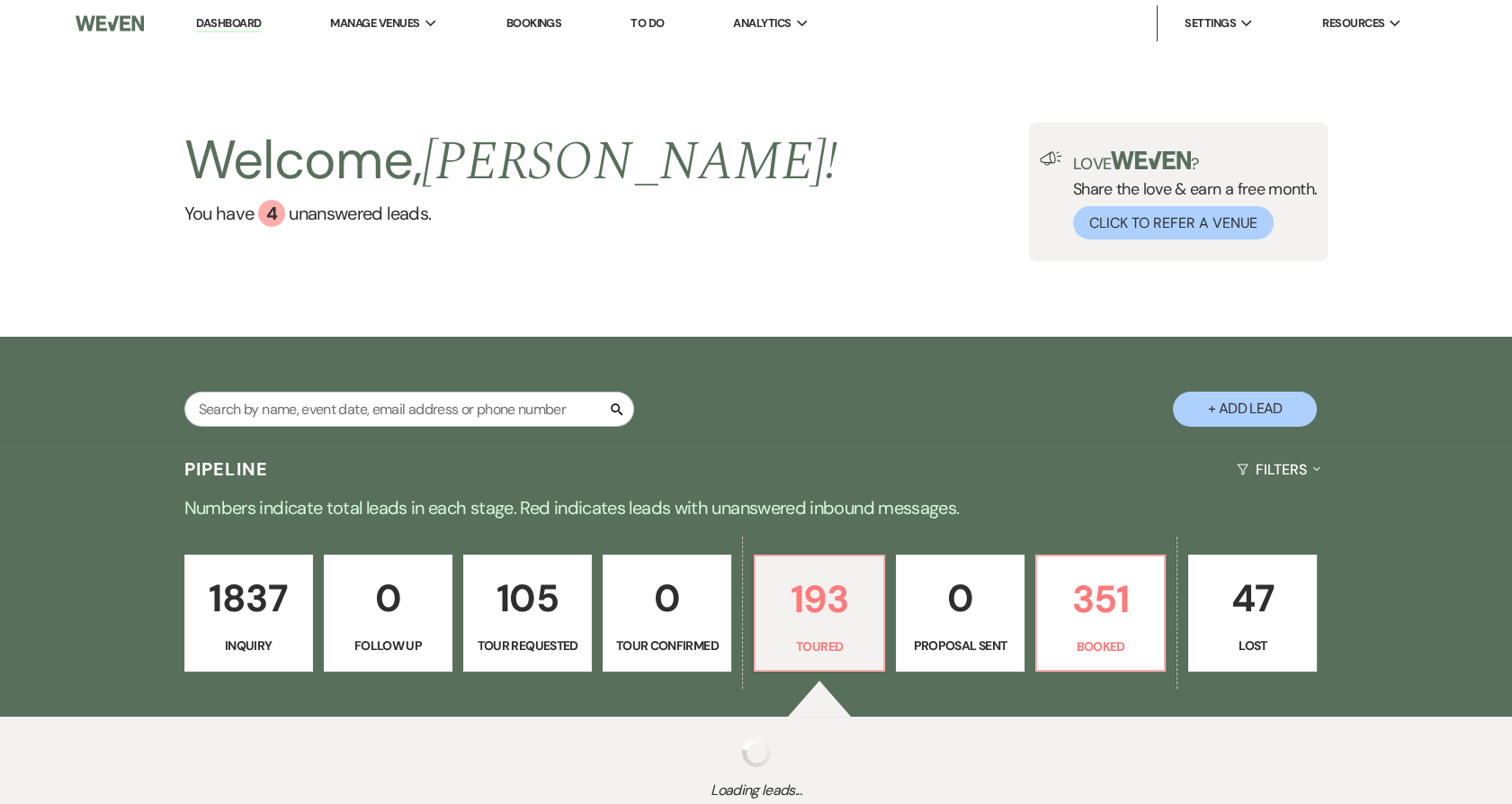
select select "5"
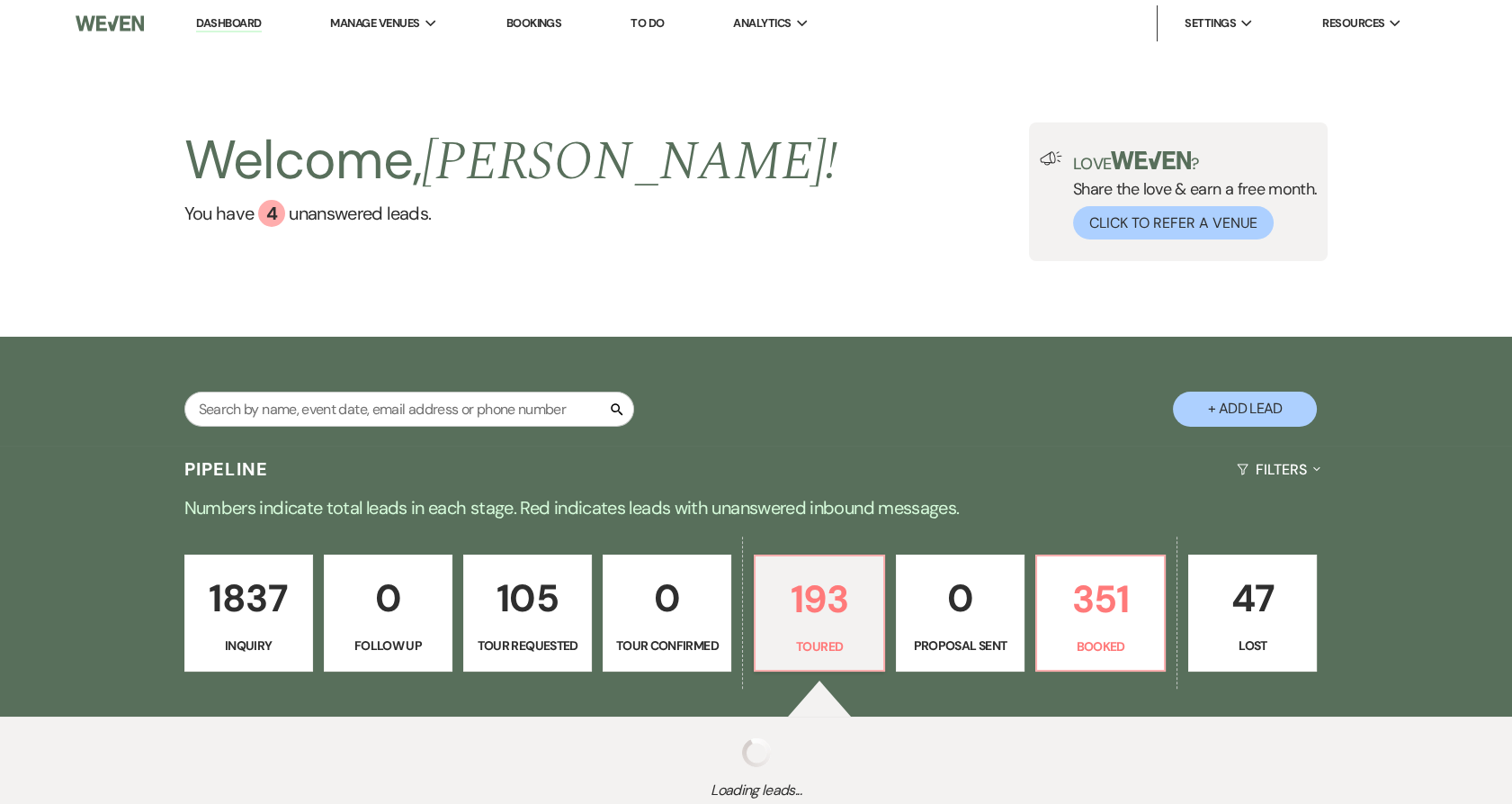
select select "5"
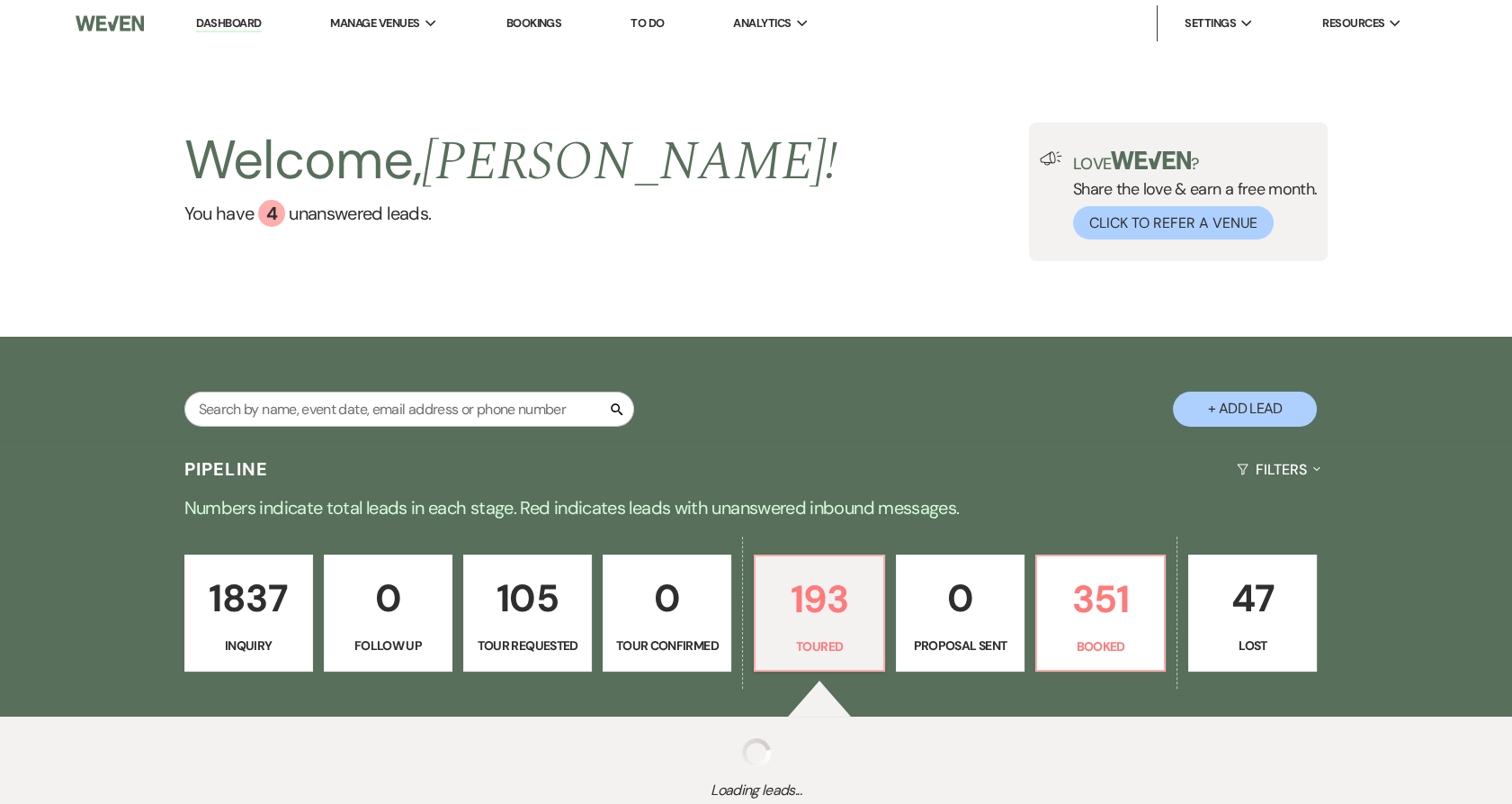
select select "5"
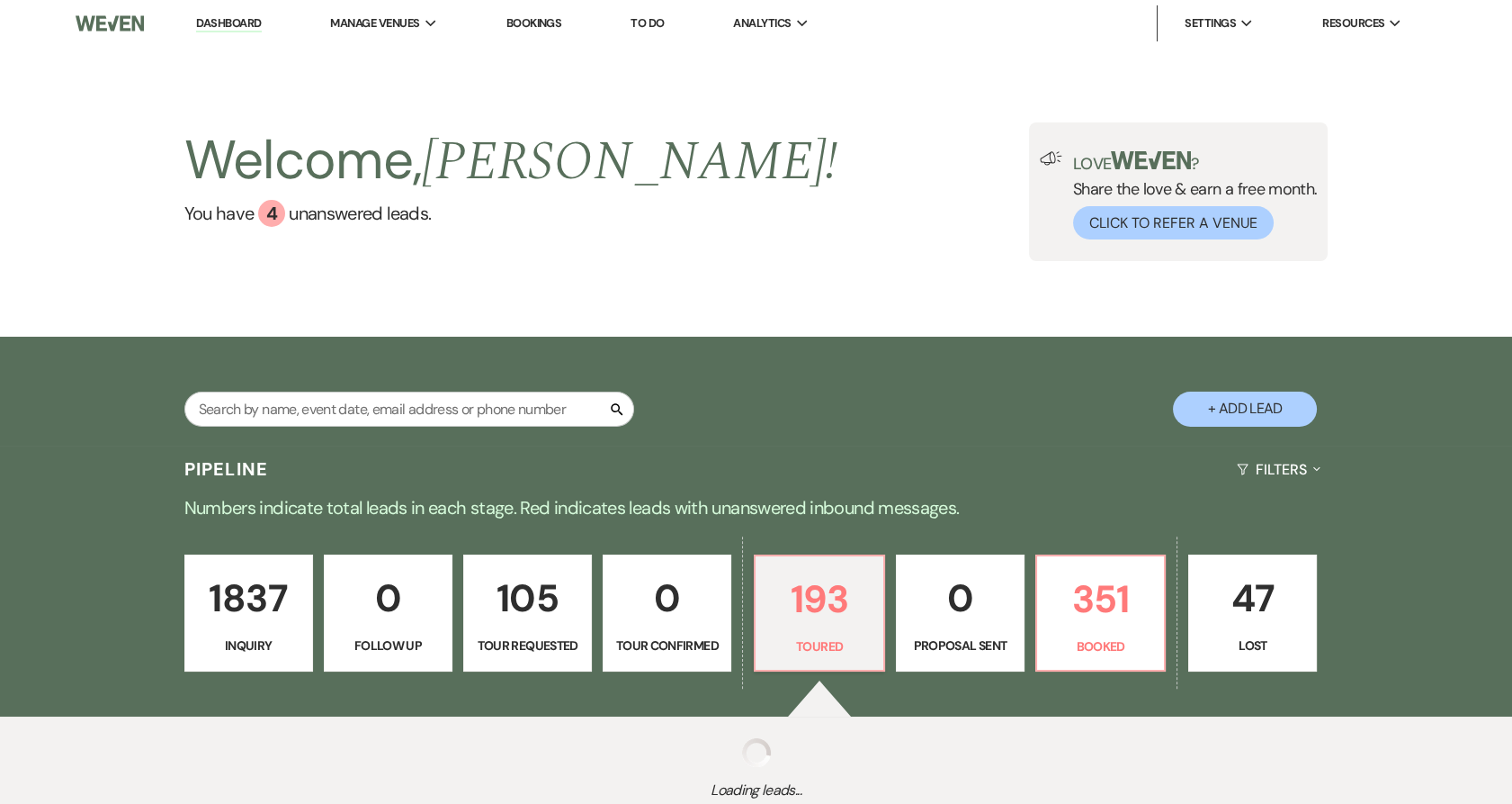
select select "5"
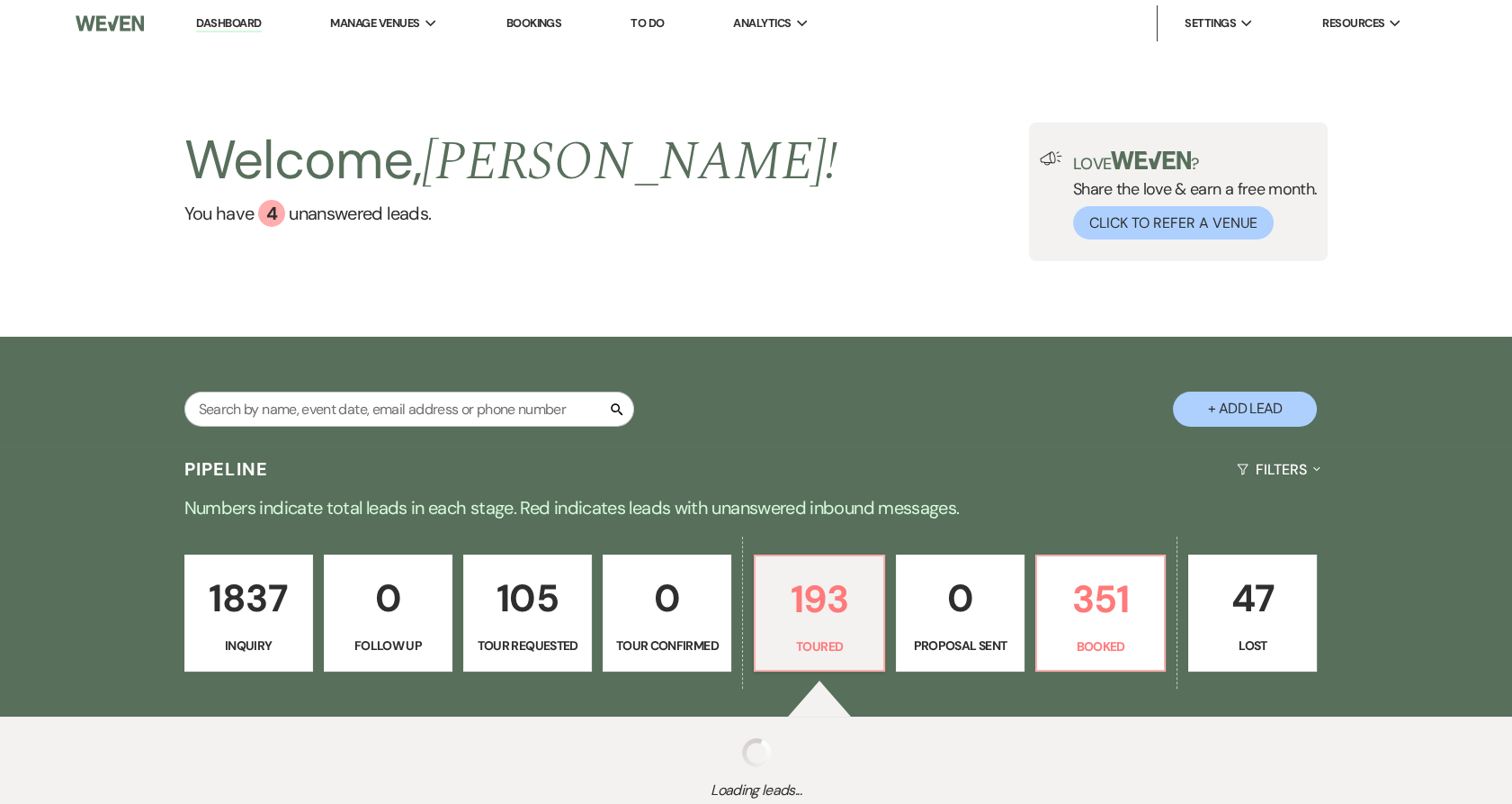
select select "5"
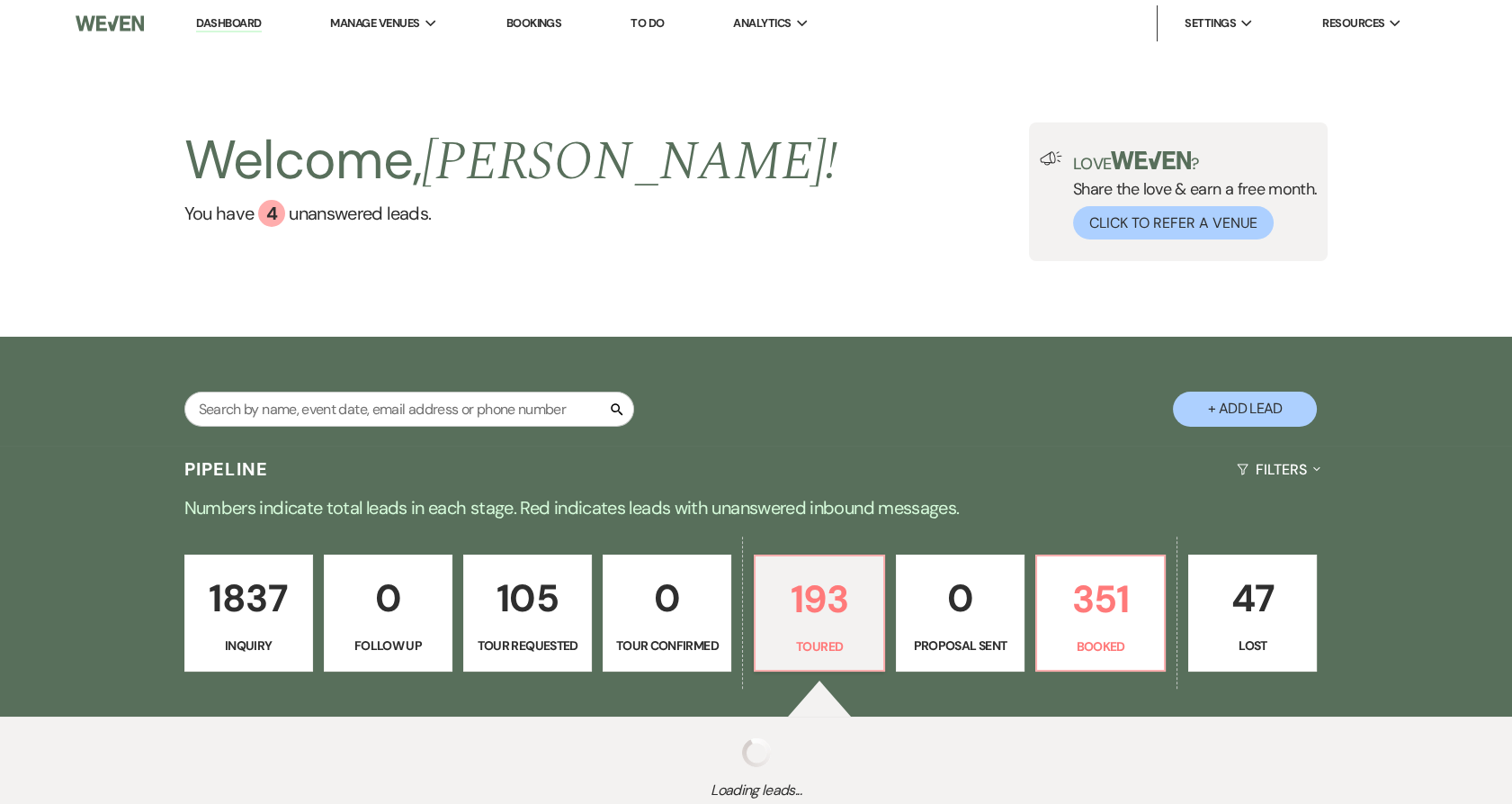
select select "5"
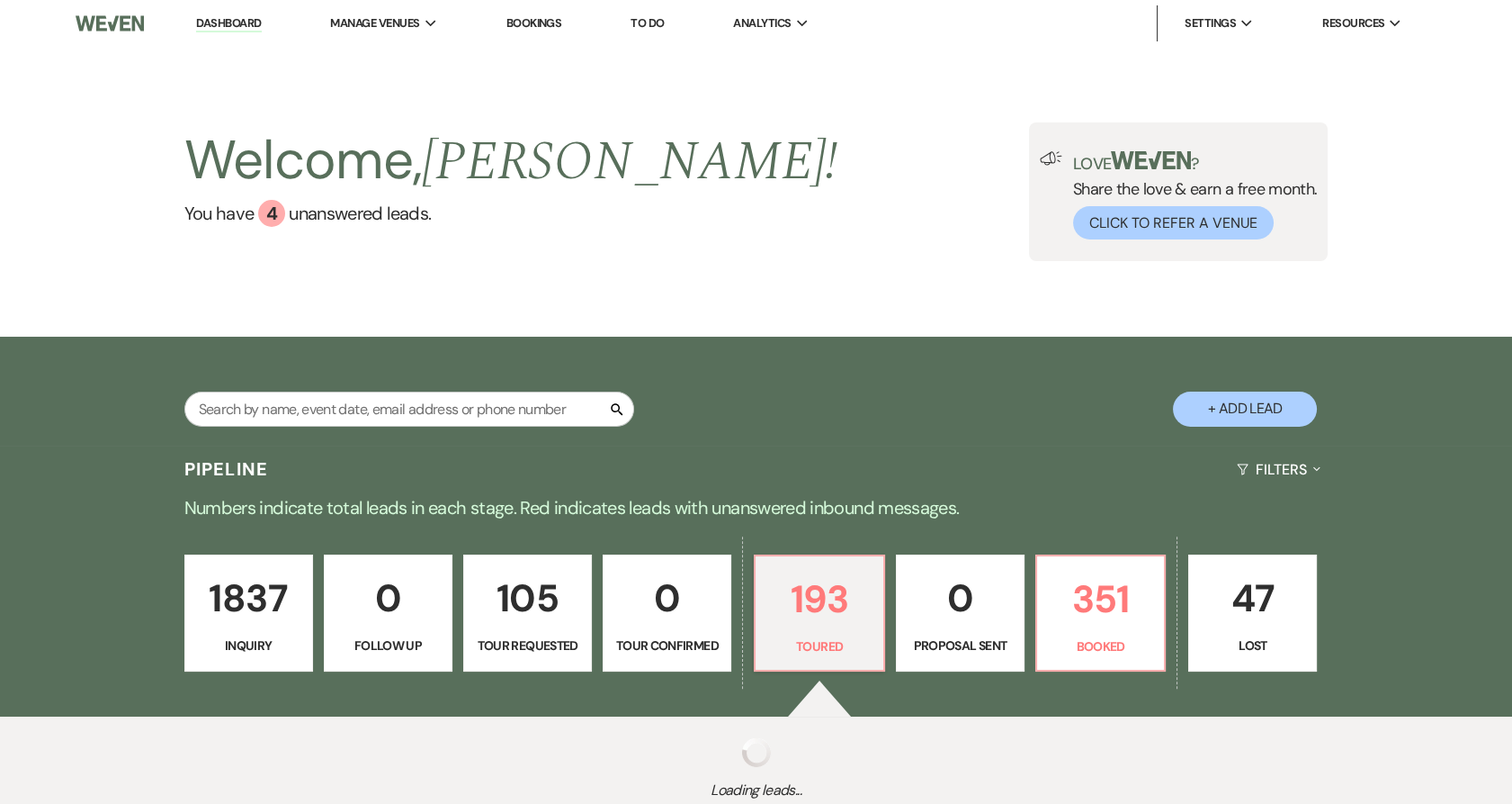
select select "5"
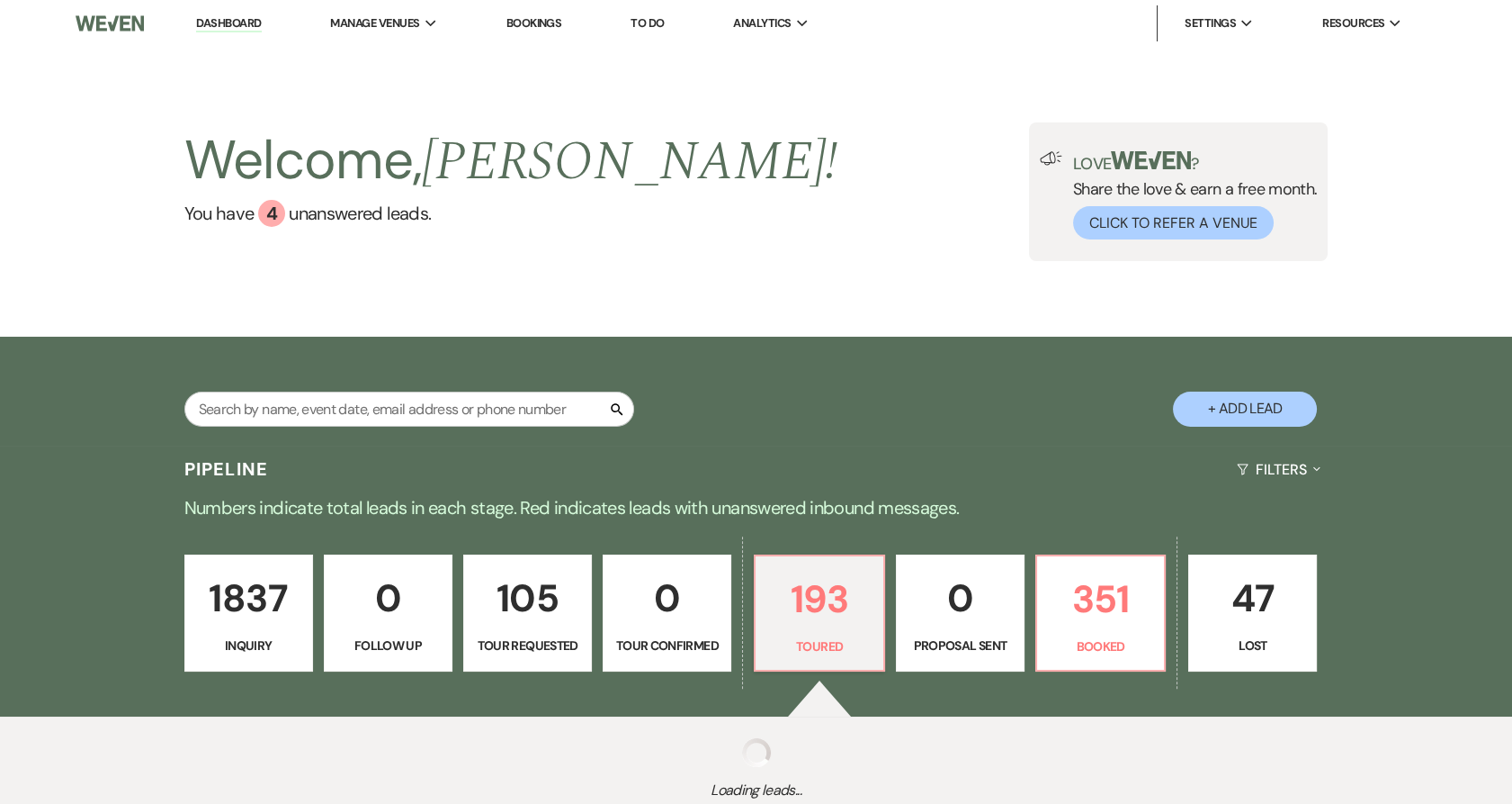
select select "5"
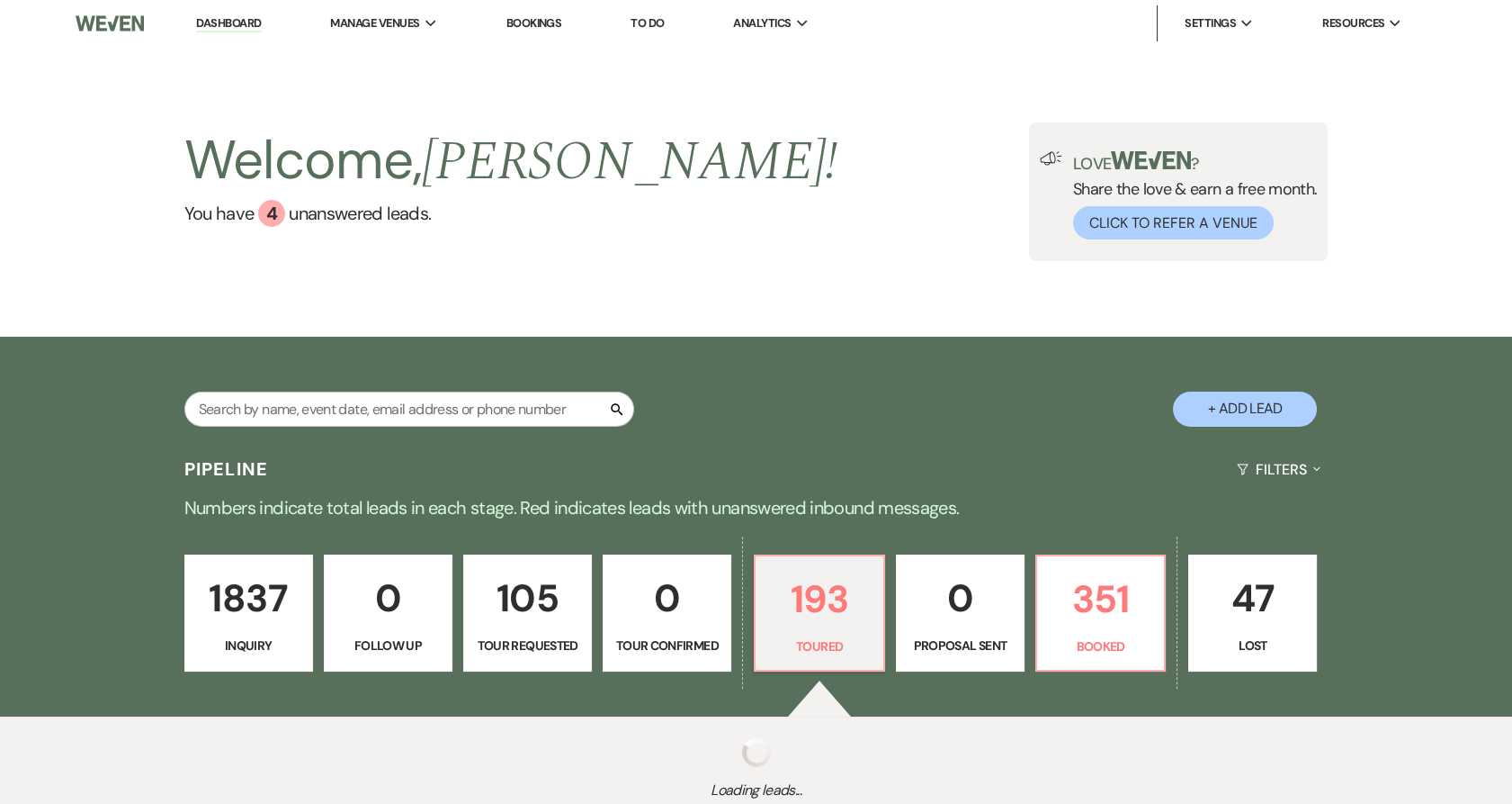
select select "5"
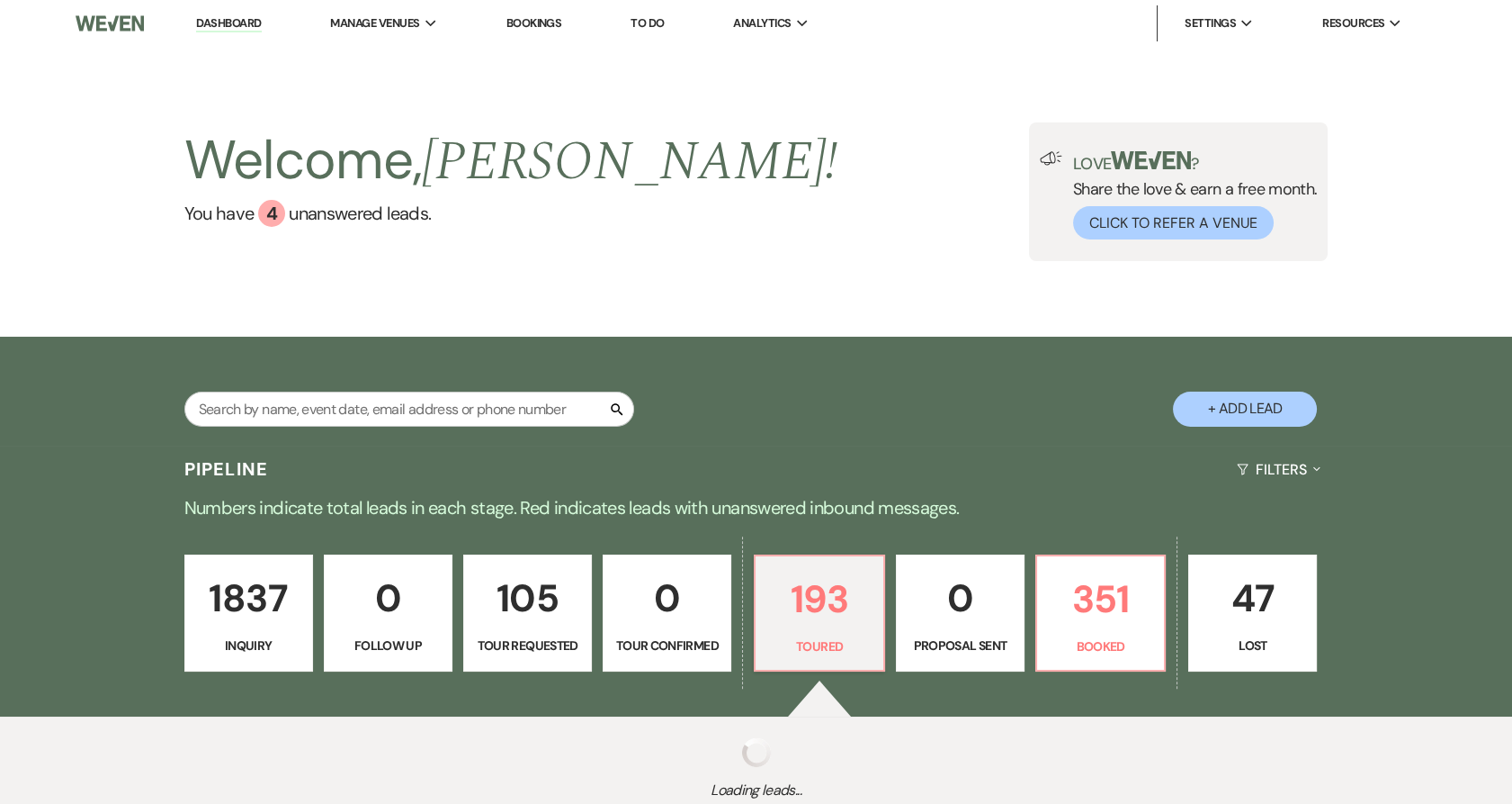
select select "5"
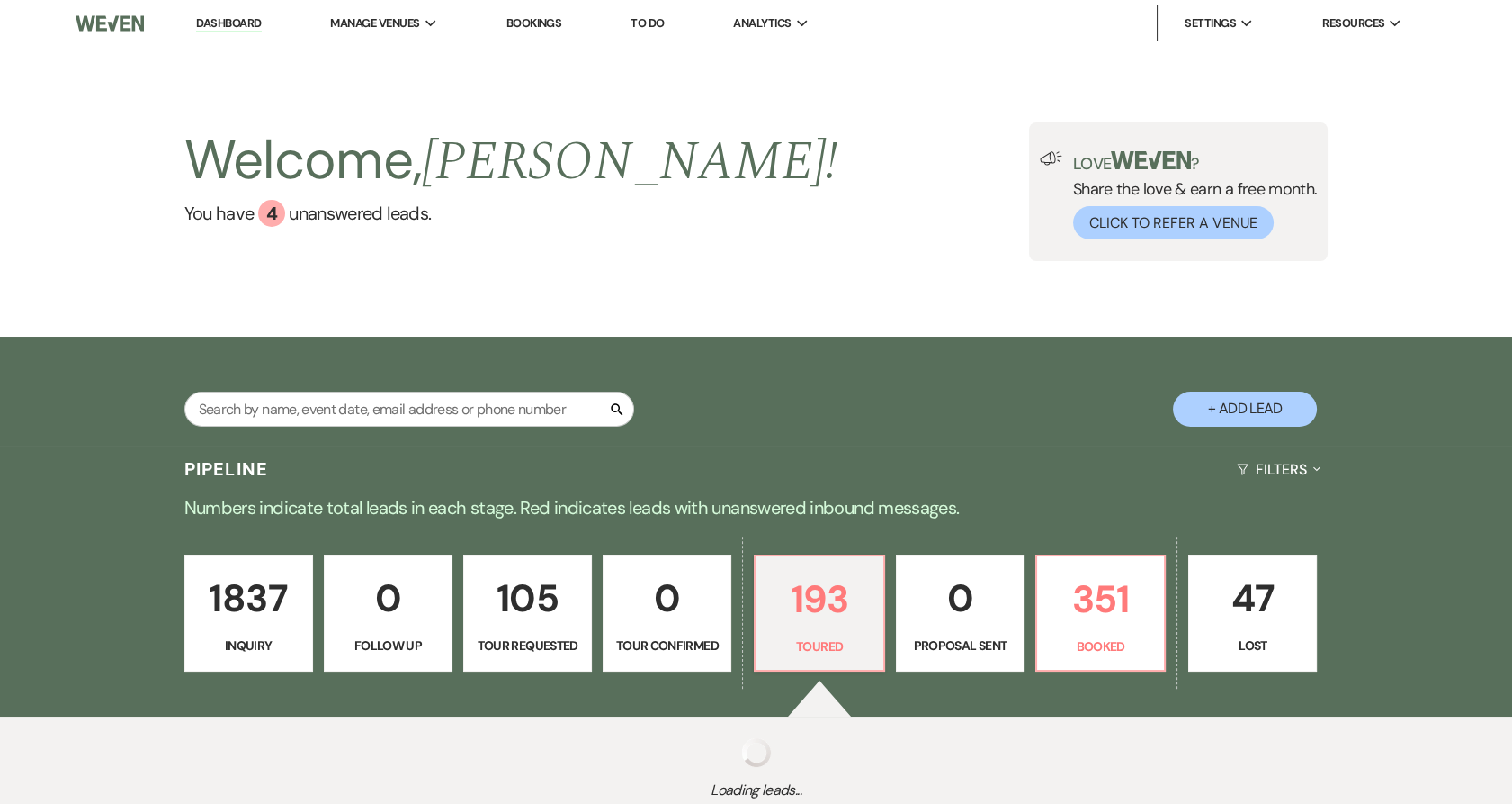
select select "5"
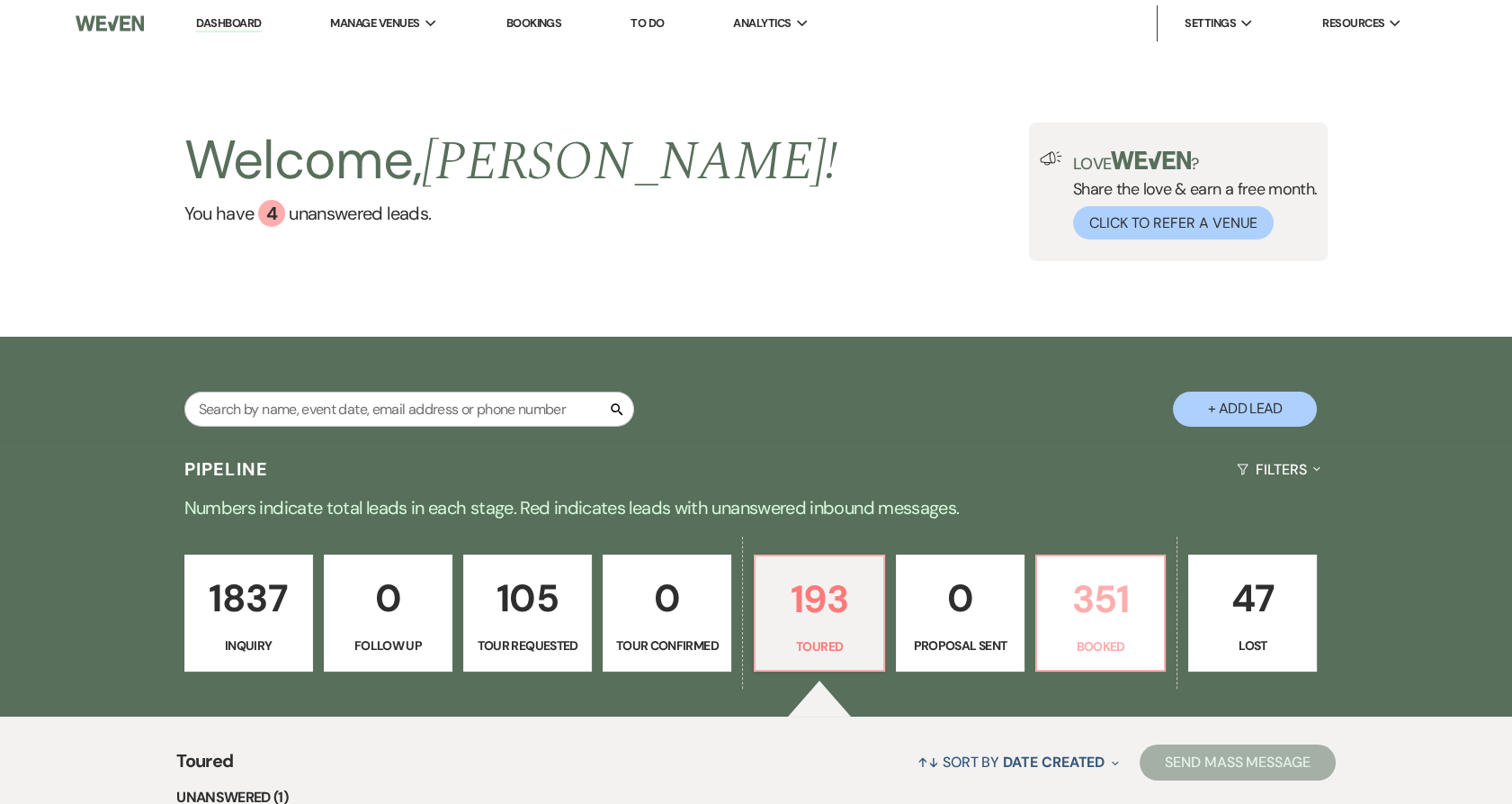
click at [1064, 595] on p "351" at bounding box center [1100, 598] width 105 height 60
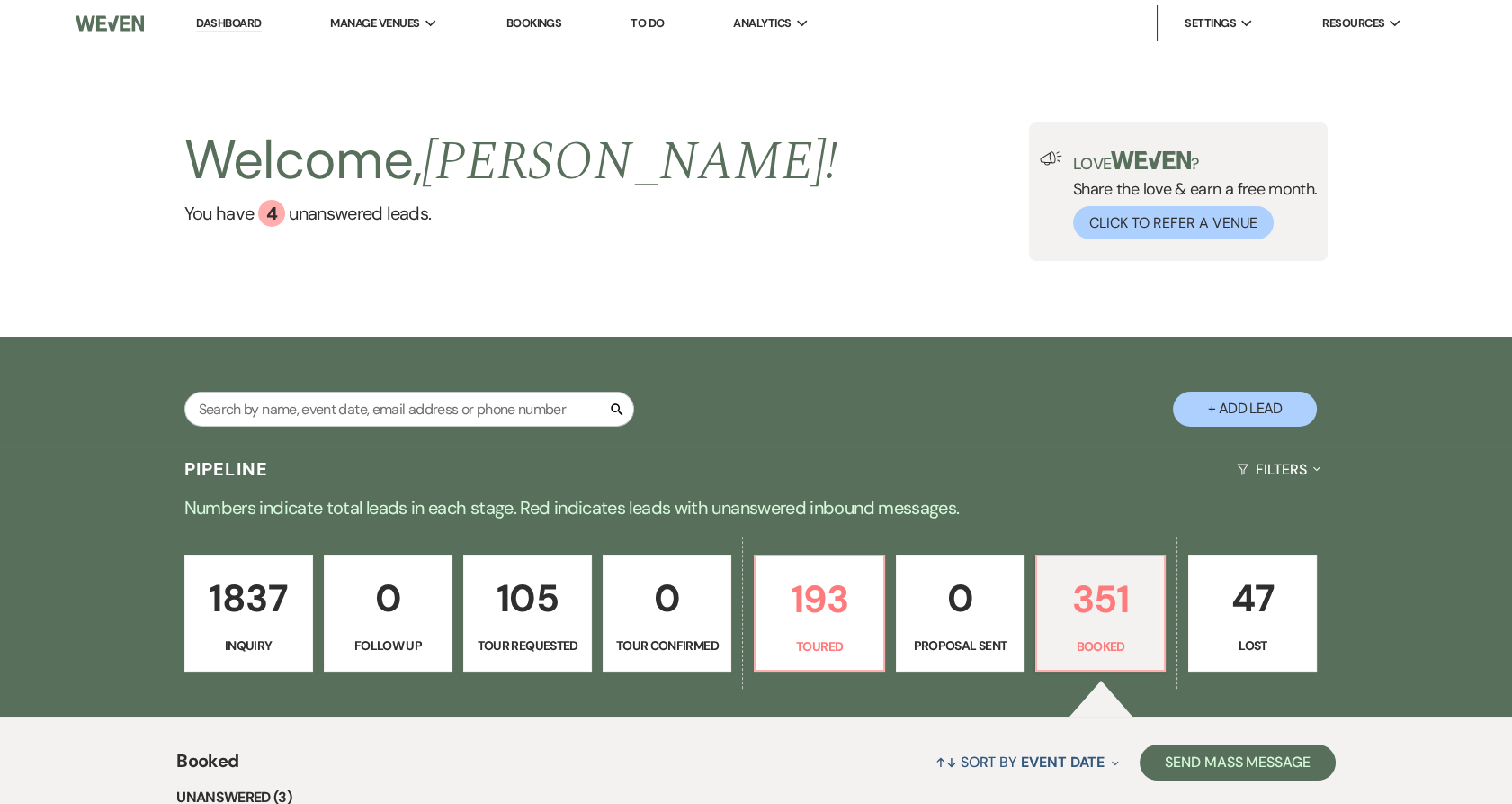
click at [0, 0] on li "Urban Daisy Events" at bounding box center [0, 0] width 0 height 0
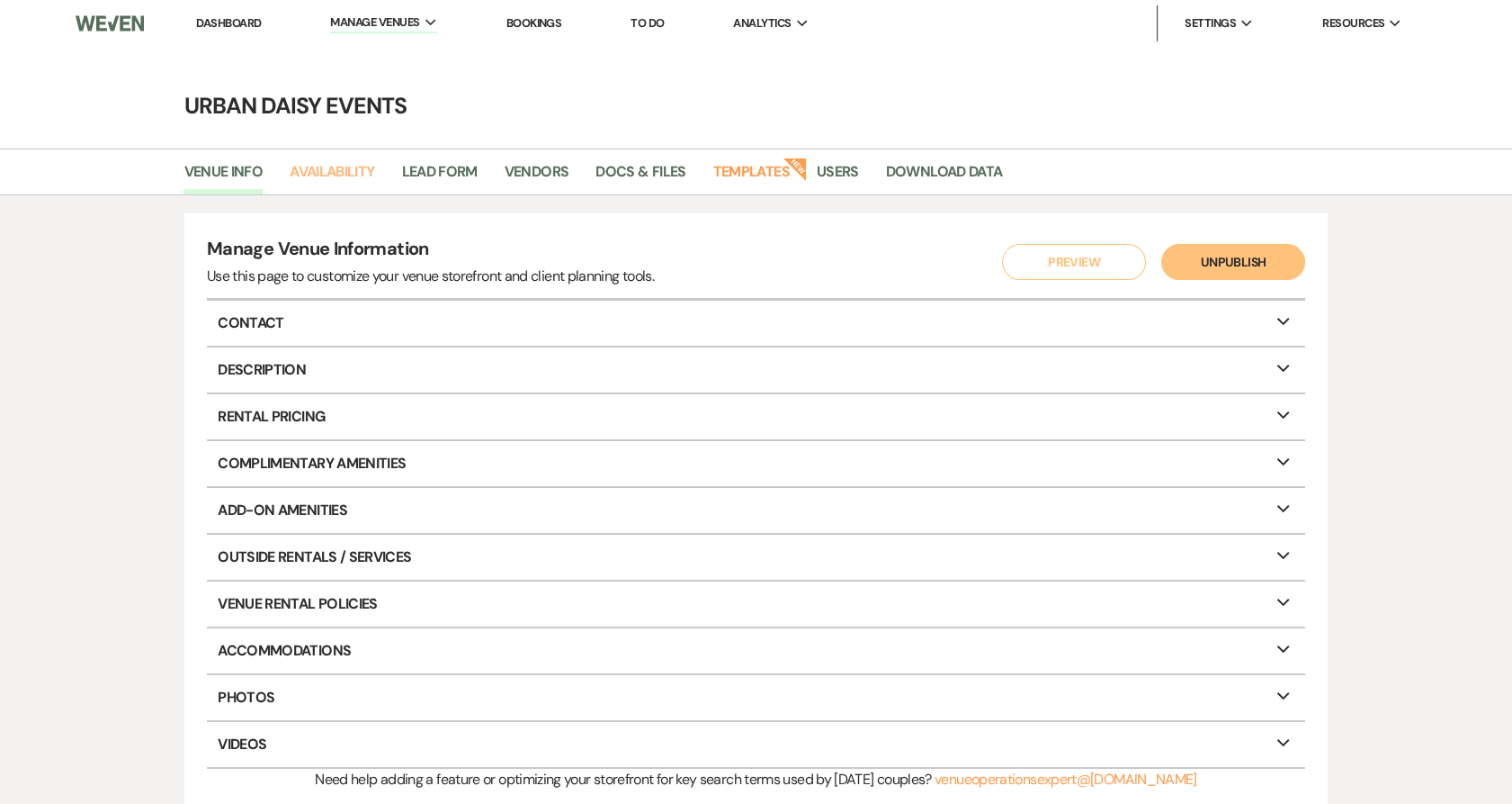
click at [312, 180] on link "Availability" at bounding box center [332, 177] width 85 height 34
select select "2"
select select "2026"
